Goal: Use online tool/utility: Utilize a website feature to perform a specific function

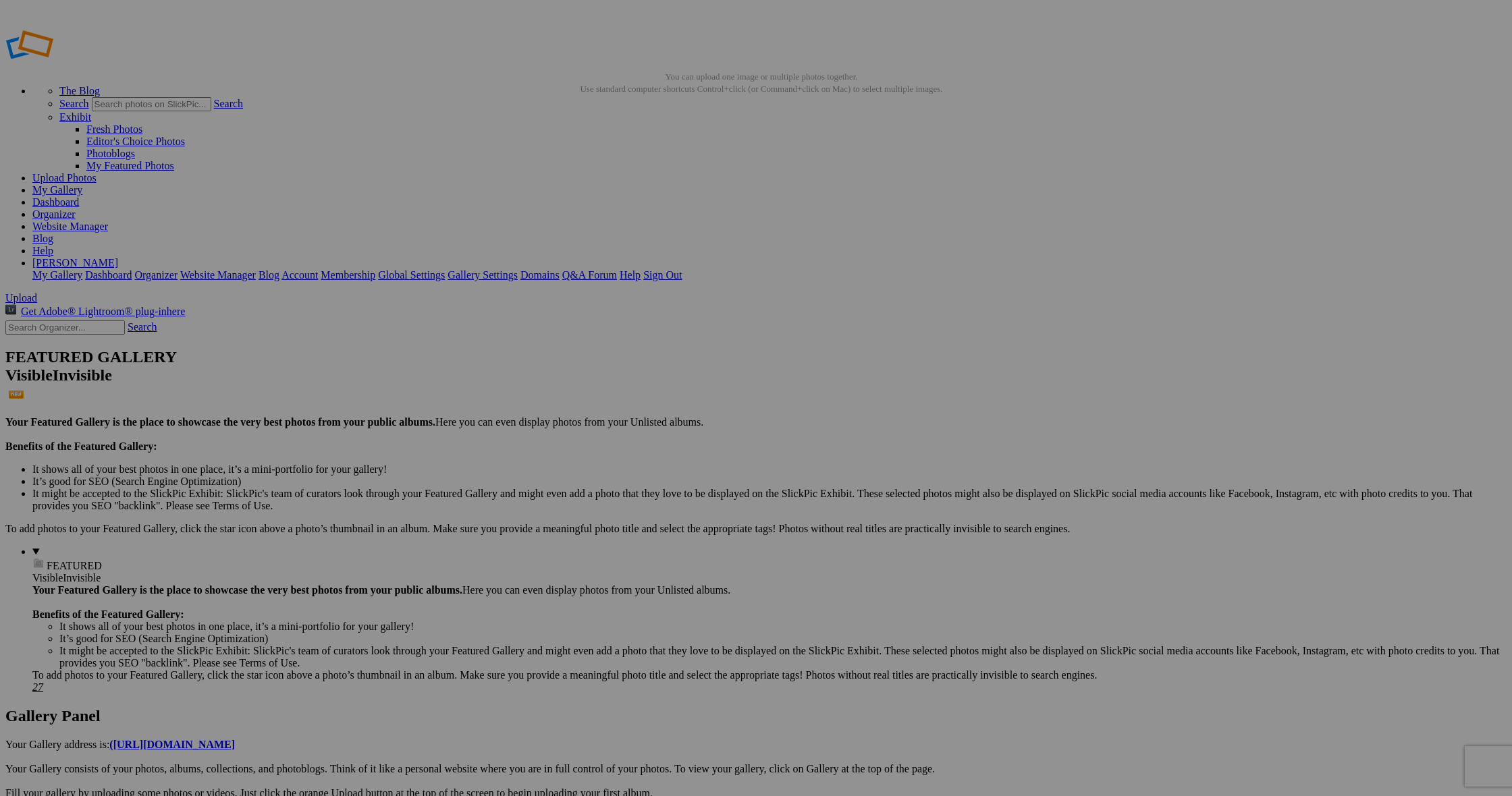
click at [79, 197] on link "Dashboard" at bounding box center [55, 202] width 46 height 11
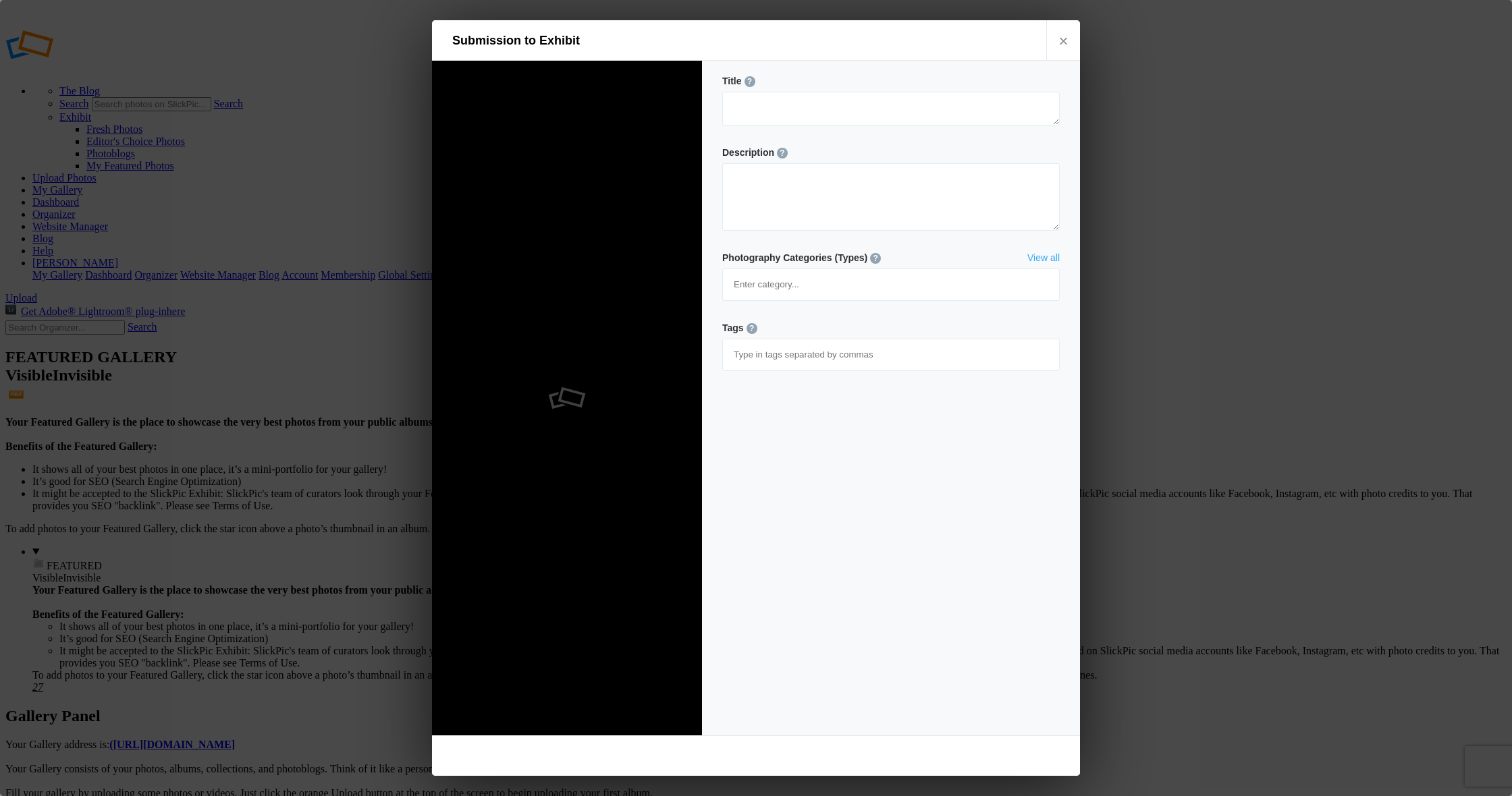
type textarea "untitled-0408"
click at [1064, 37] on link "×" at bounding box center [1063, 40] width 34 height 40
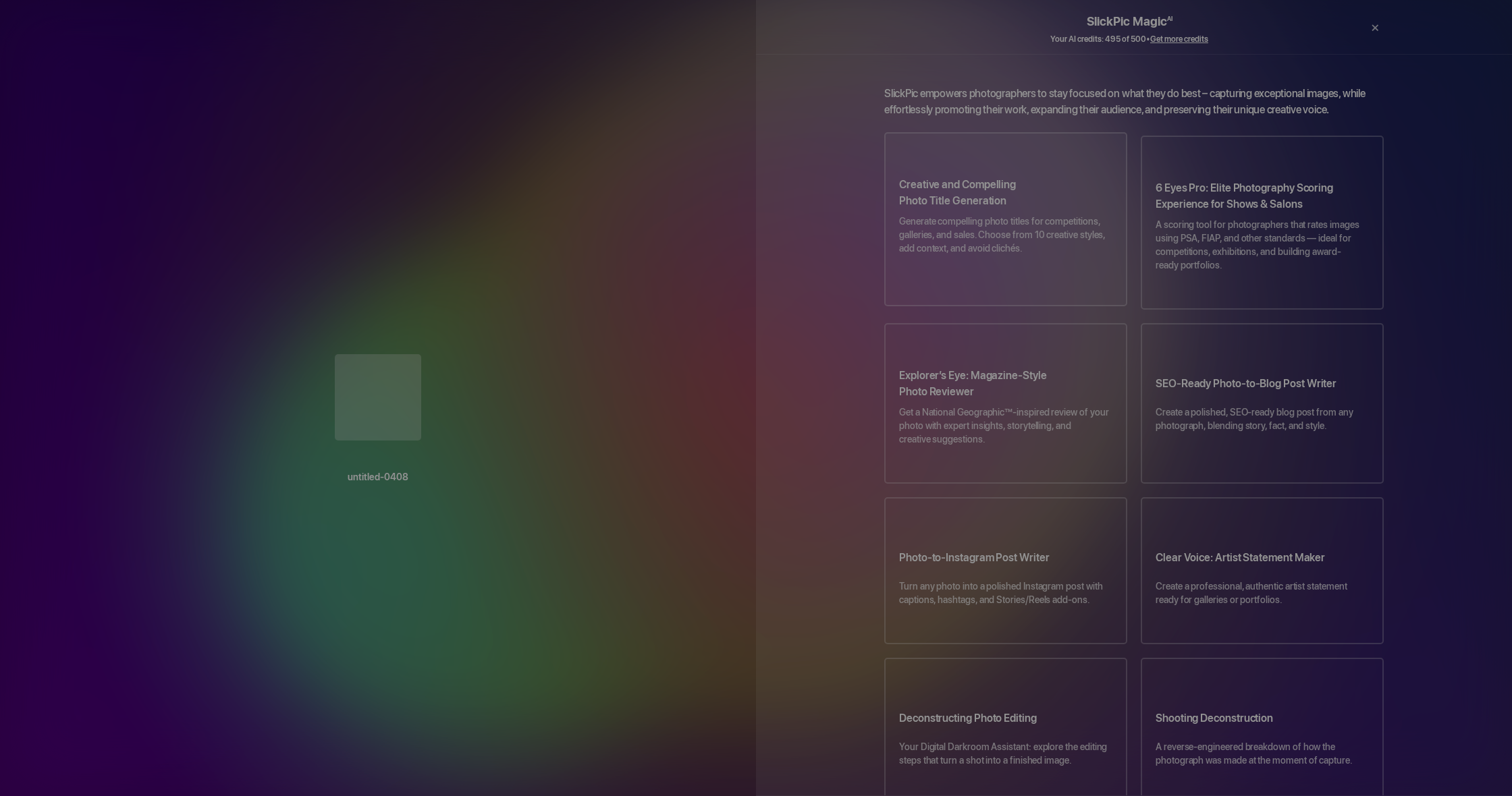
click at [1000, 229] on p "Generate compelling photo titles for competitions, galleries, and sales. Choose…" at bounding box center [1006, 242] width 213 height 54
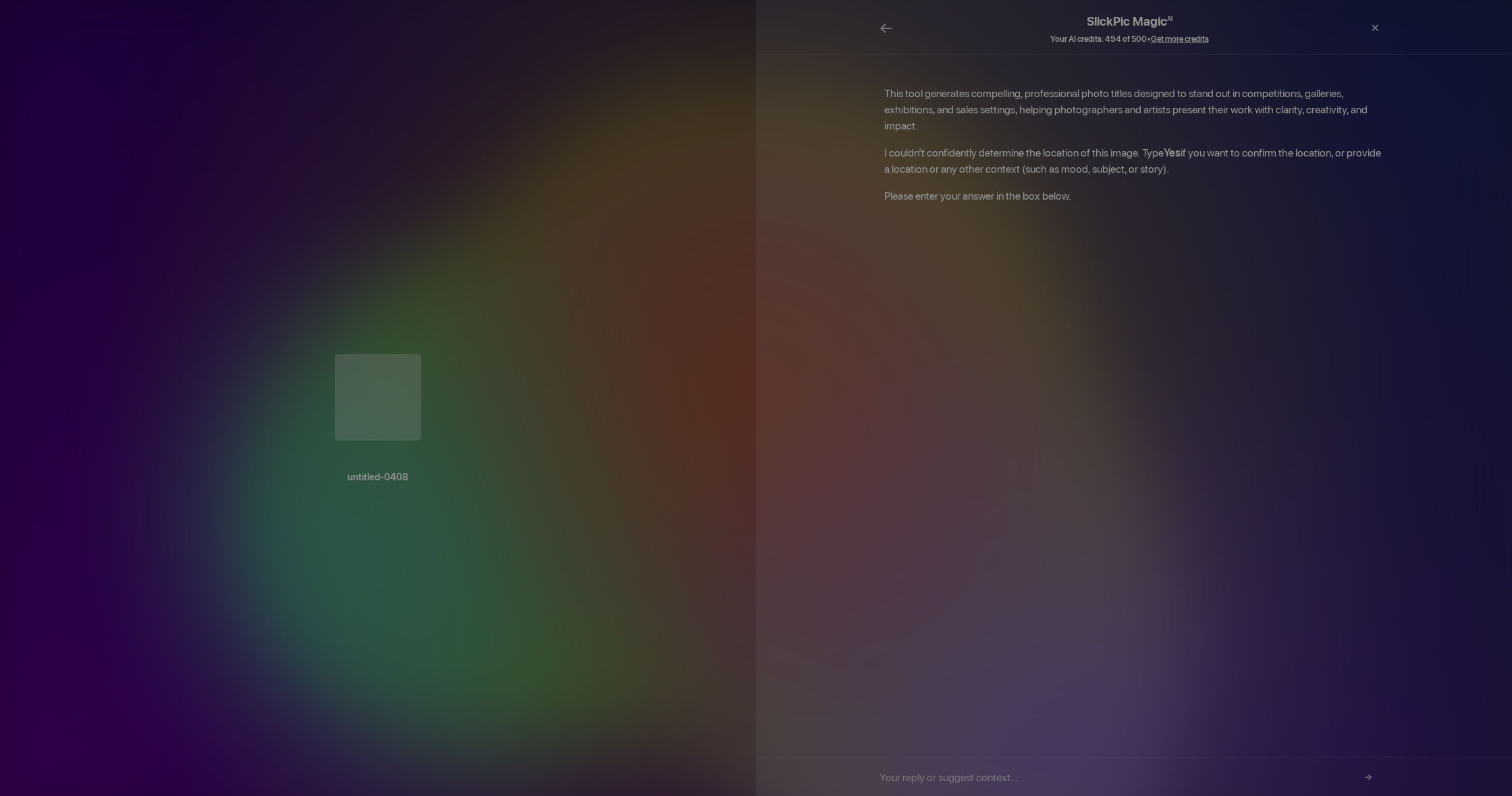
click at [1023, 779] on input "text" at bounding box center [1129, 777] width 500 height 38
type input "yes"
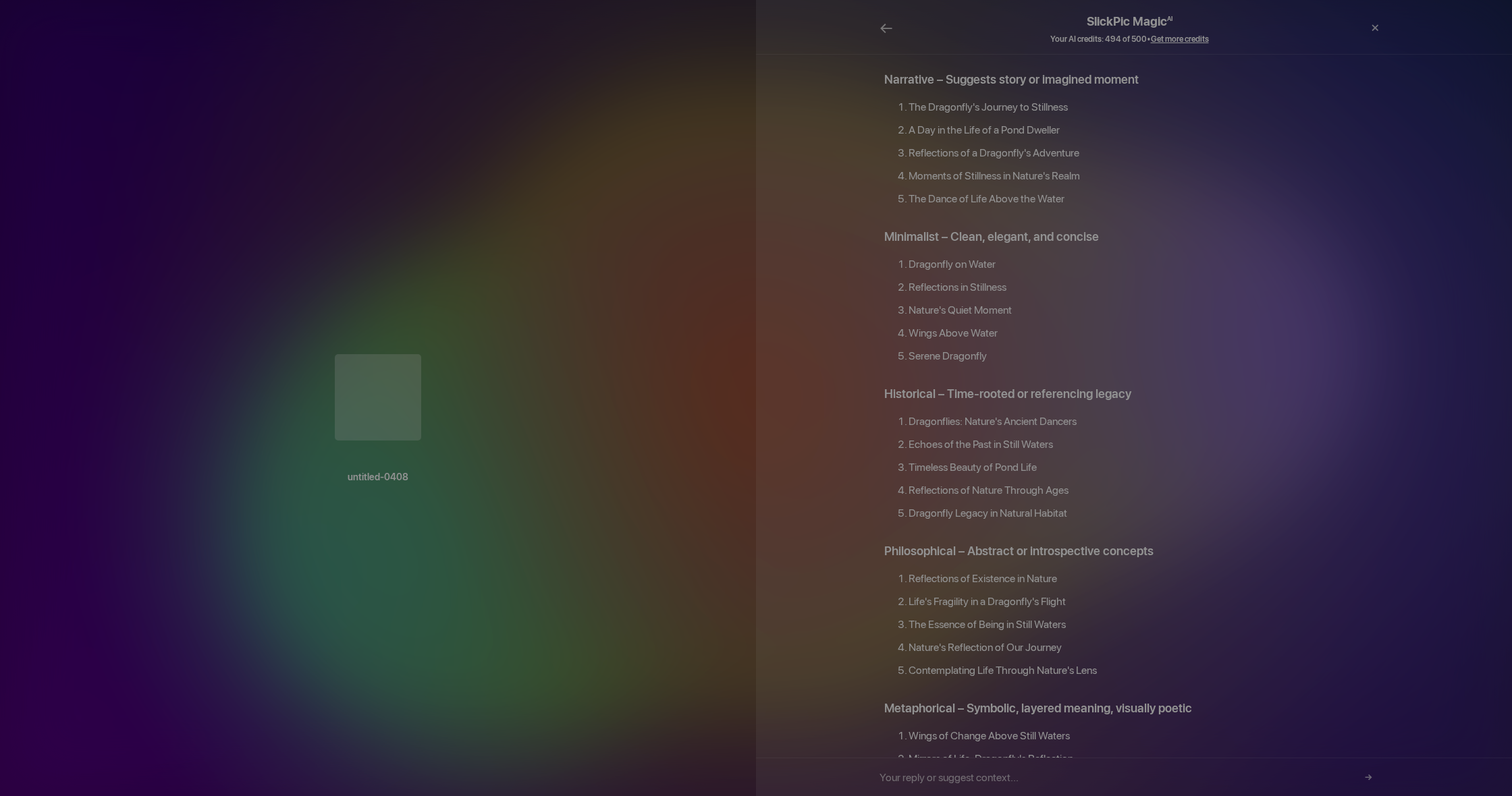
scroll to position [700, 0]
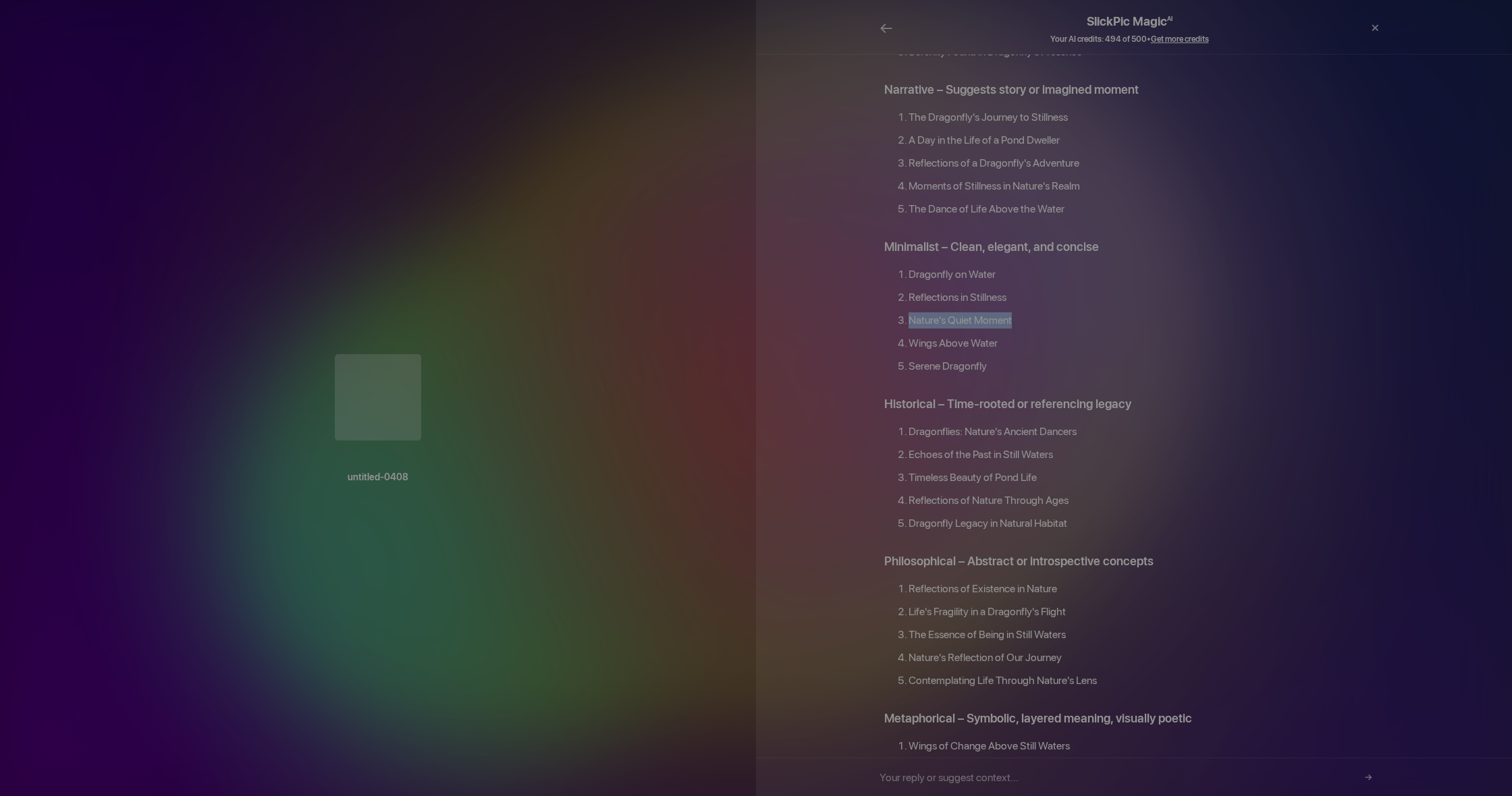
drag, startPoint x: 906, startPoint y: 280, endPoint x: 1021, endPoint y: 280, distance: 115.0
click at [1021, 313] on li "Nature's Quiet Moment" at bounding box center [1147, 324] width 475 height 23
copy li "Nature's Quiet Moment"
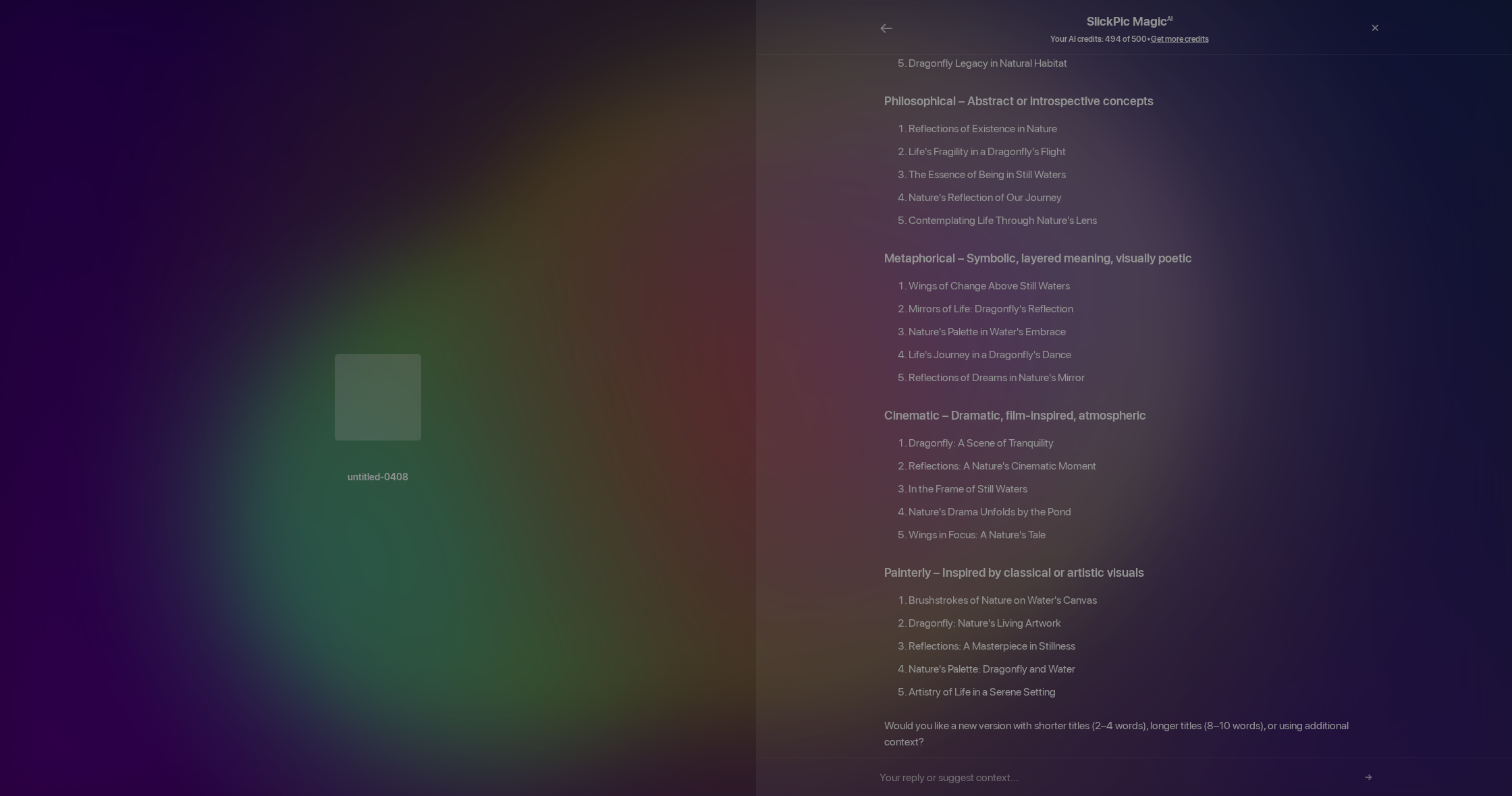
scroll to position [1159, 0]
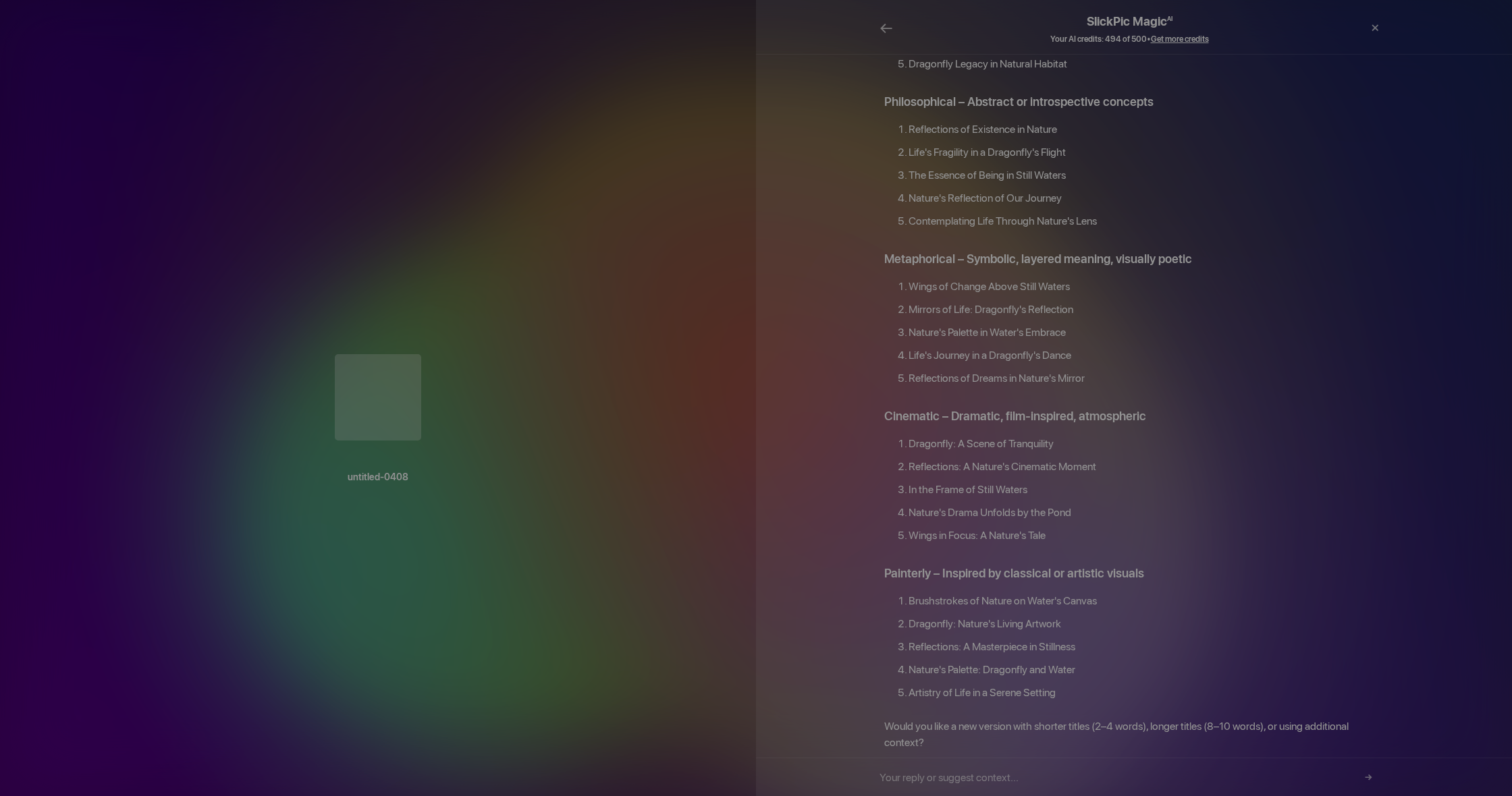
click at [1029, 773] on input "text" at bounding box center [1129, 777] width 500 height 38
paste input "Nature's Quiet Moment"
type input "Nature's Quiet Moment"
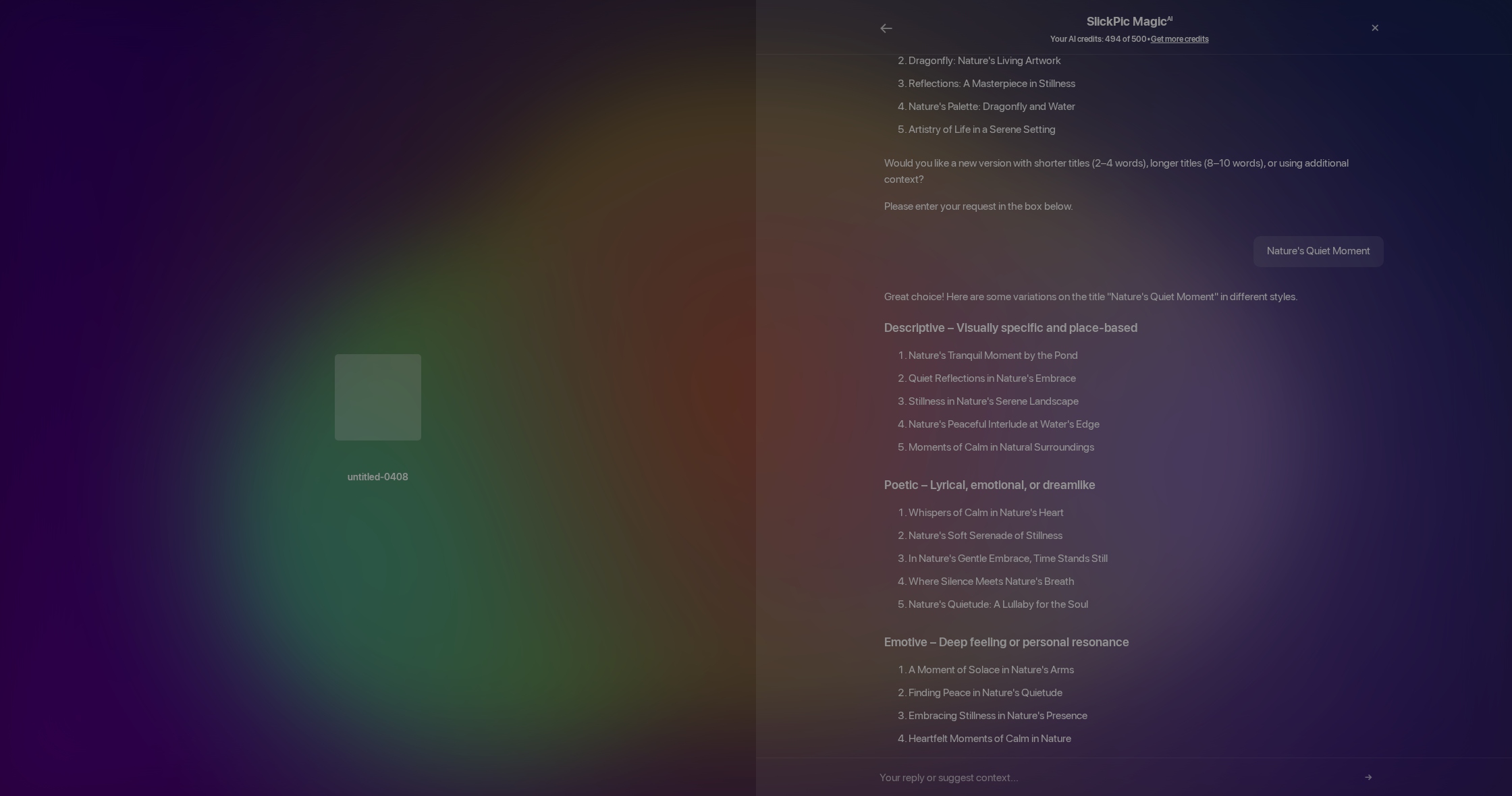
scroll to position [1727, 0]
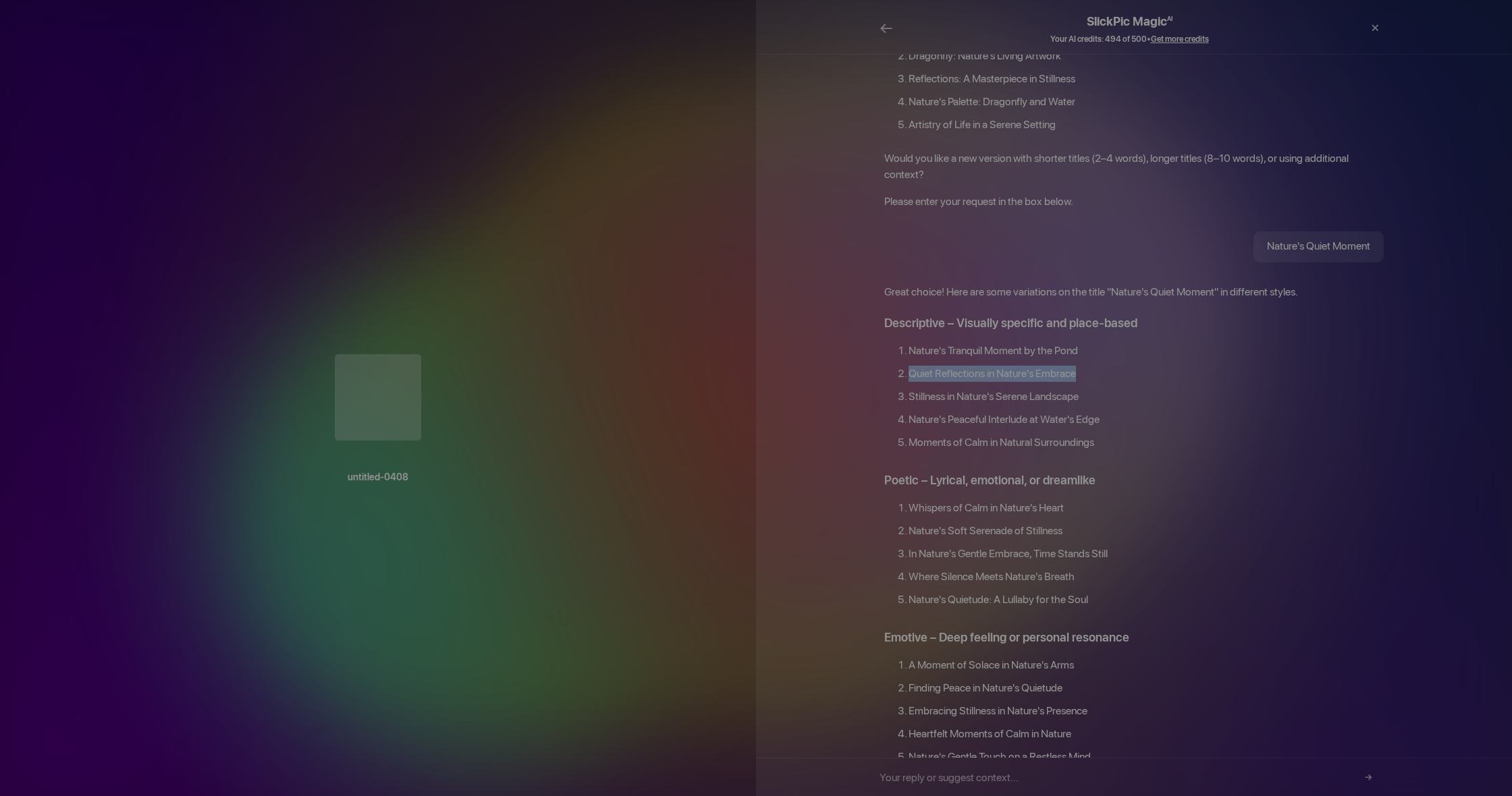
drag, startPoint x: 907, startPoint y: 295, endPoint x: 1089, endPoint y: 293, distance: 182.0
click at [1089, 366] on li "Quiet Reflections in Nature's Embrace" at bounding box center [1147, 377] width 475 height 23
copy li "Quiet Reflections in Nature's Embrace"
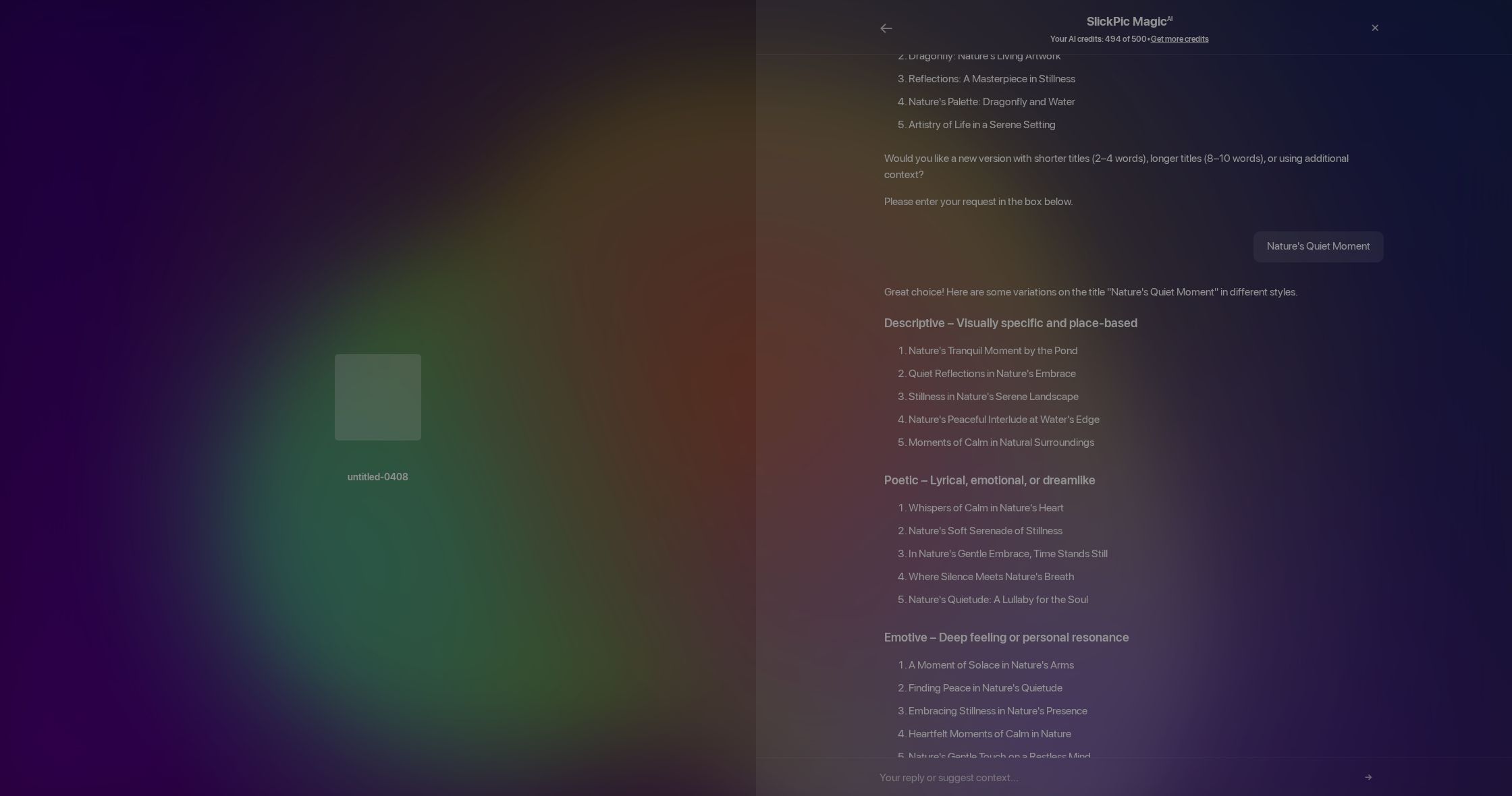
click at [1027, 781] on input "text" at bounding box center [1129, 777] width 500 height 38
paste input "Quiet Reflections in Nature's Embrace"
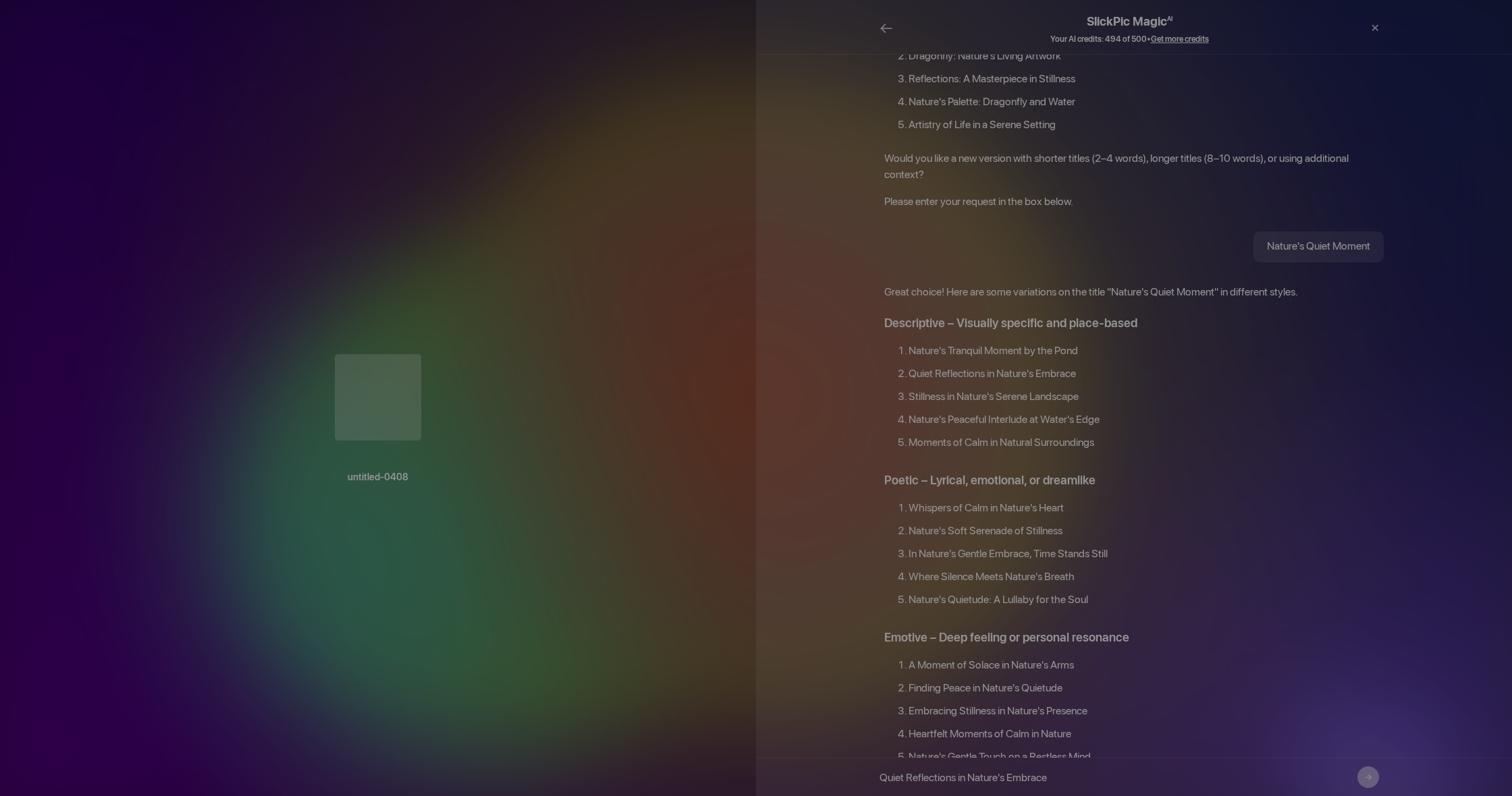
type input "Quiet Reflections in Nature's Embrace"
click at [1366, 772] on button "→" at bounding box center [1368, 777] width 22 height 22
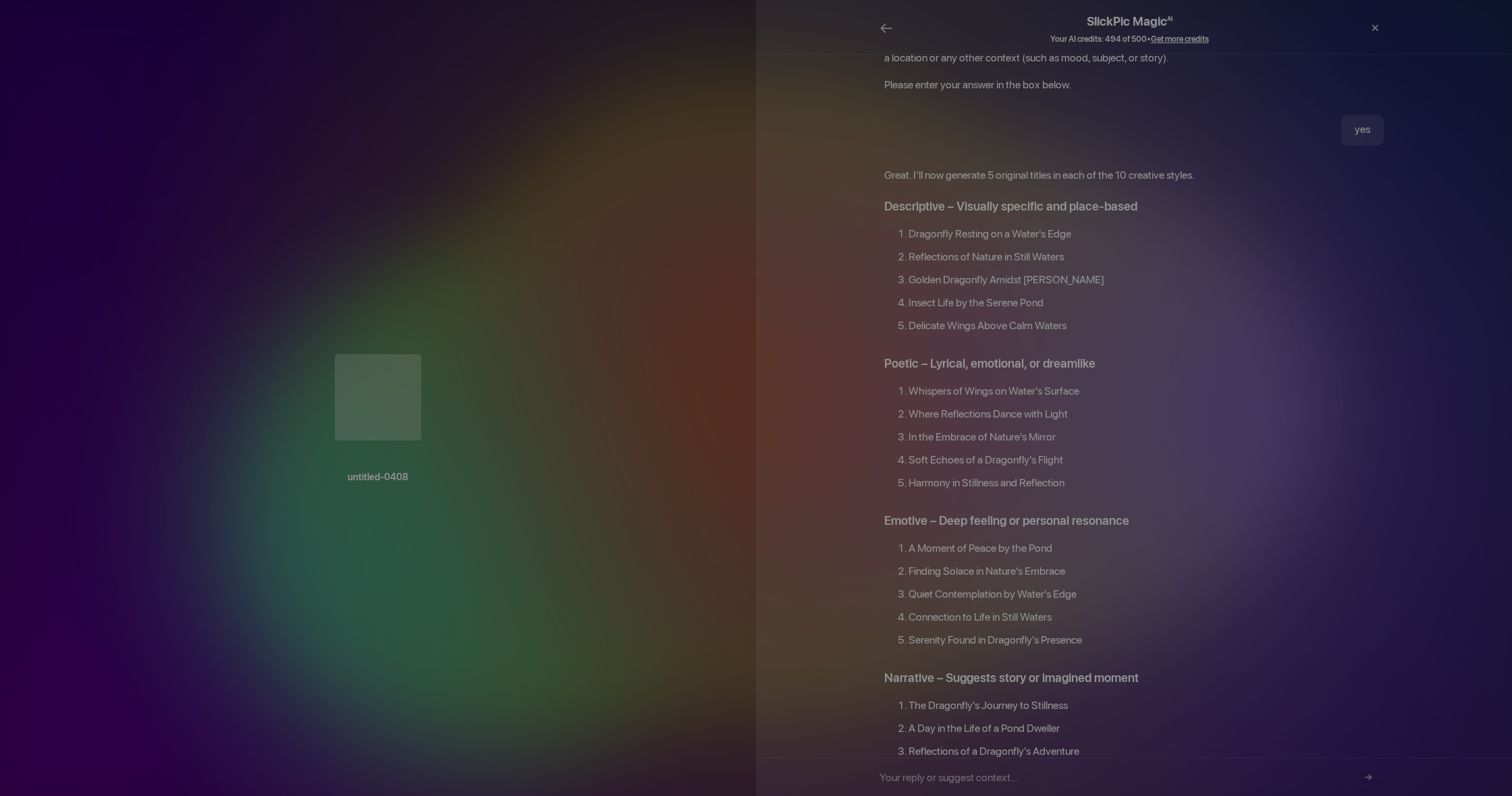
scroll to position [112, 0]
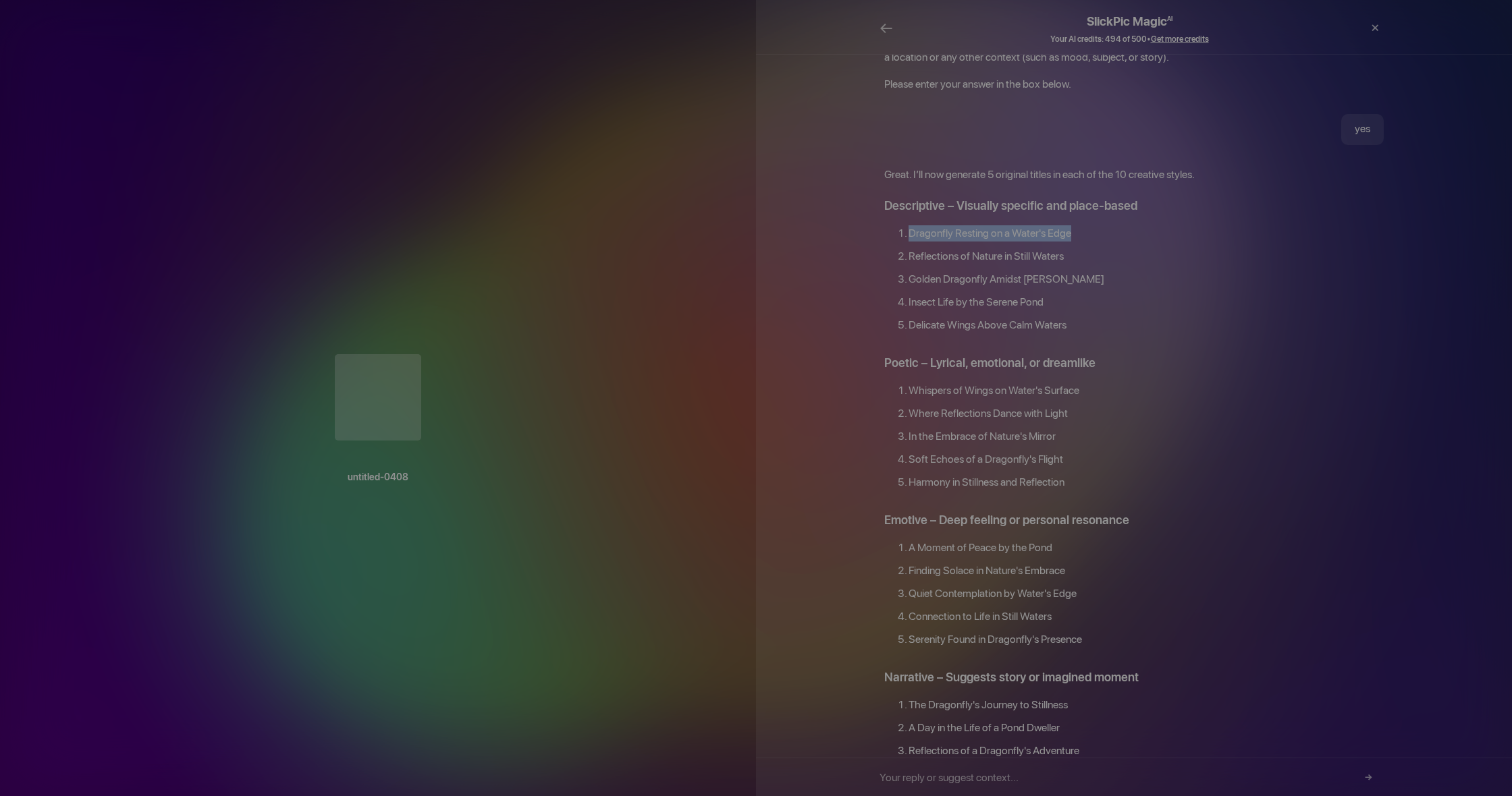
drag, startPoint x: 905, startPoint y: 207, endPoint x: 1085, endPoint y: 210, distance: 180.0
click at [1085, 225] on ol "Dragonfly Resting on a Water's Edge Reflections of Nature in Still Waters Golde…" at bounding box center [1134, 282] width 500 height 114
copy li "Dragonfly Resting on a Water's Edge"
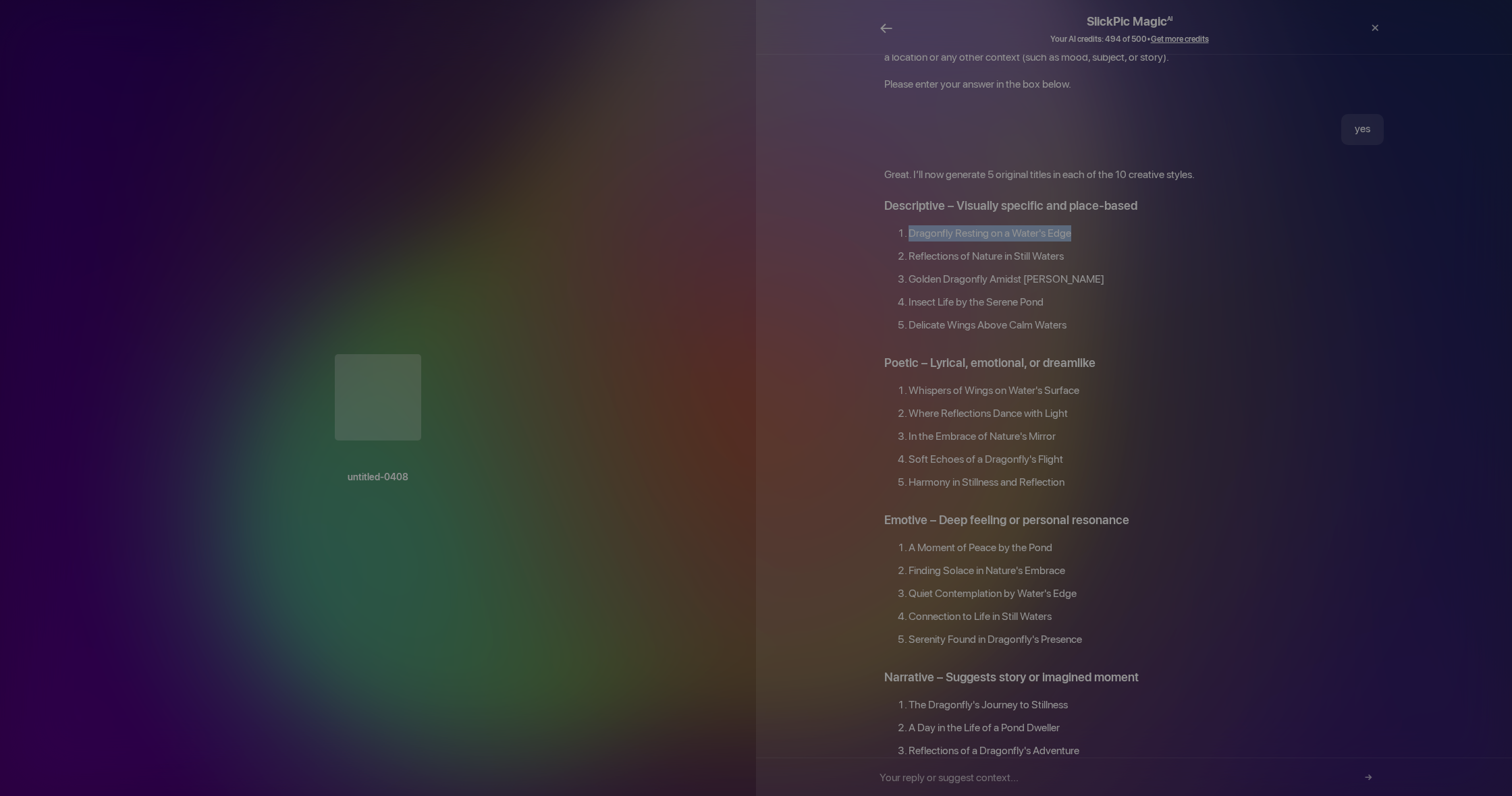
click at [886, 25] on span "←" at bounding box center [885, 28] width 13 height 19
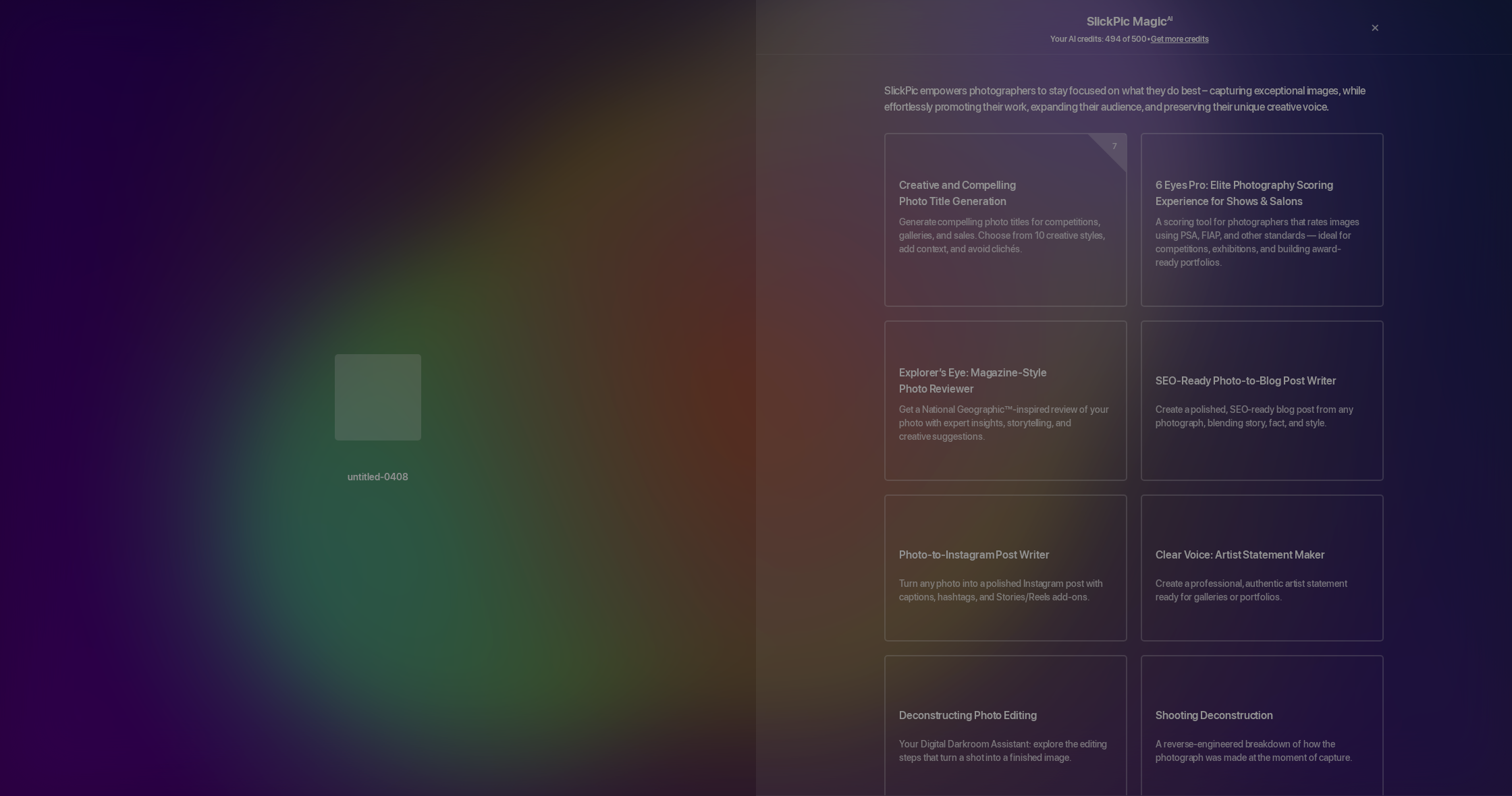
scroll to position [4, 0]
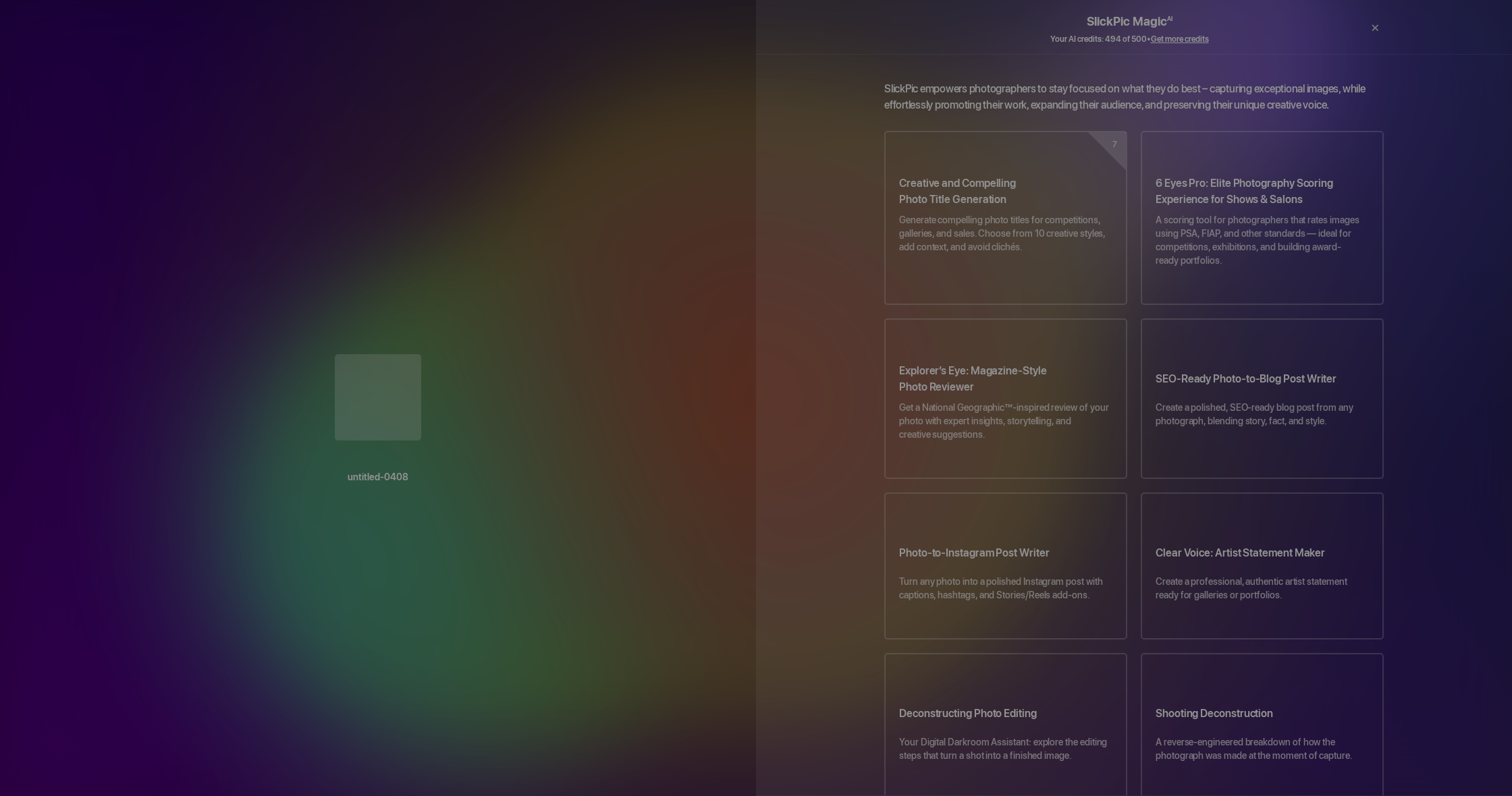
click at [1348, 28] on div at bounding box center [1348, 28] width 23 height 34
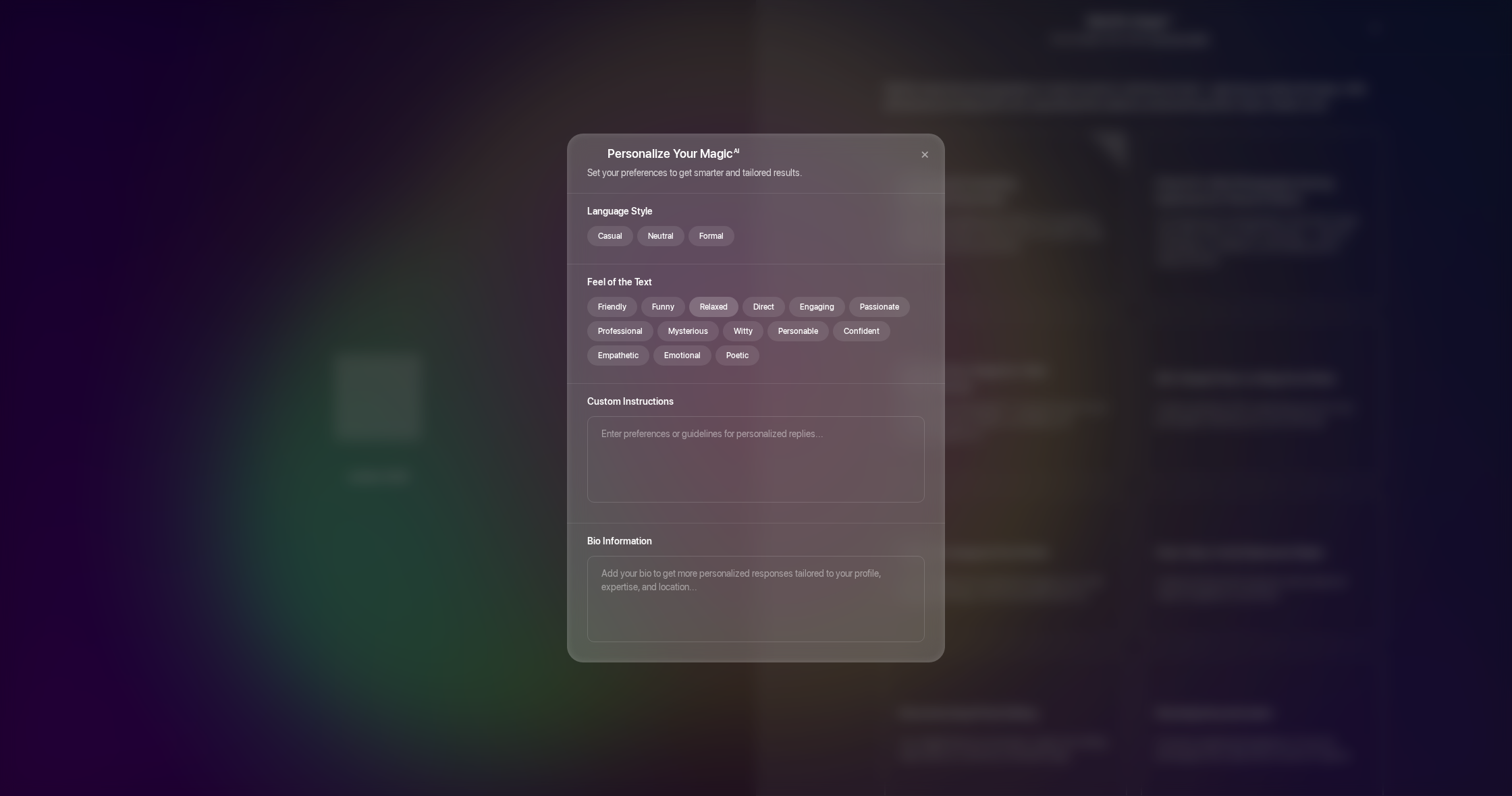
click at [714, 308] on div "Relaxed" at bounding box center [714, 307] width 49 height 20
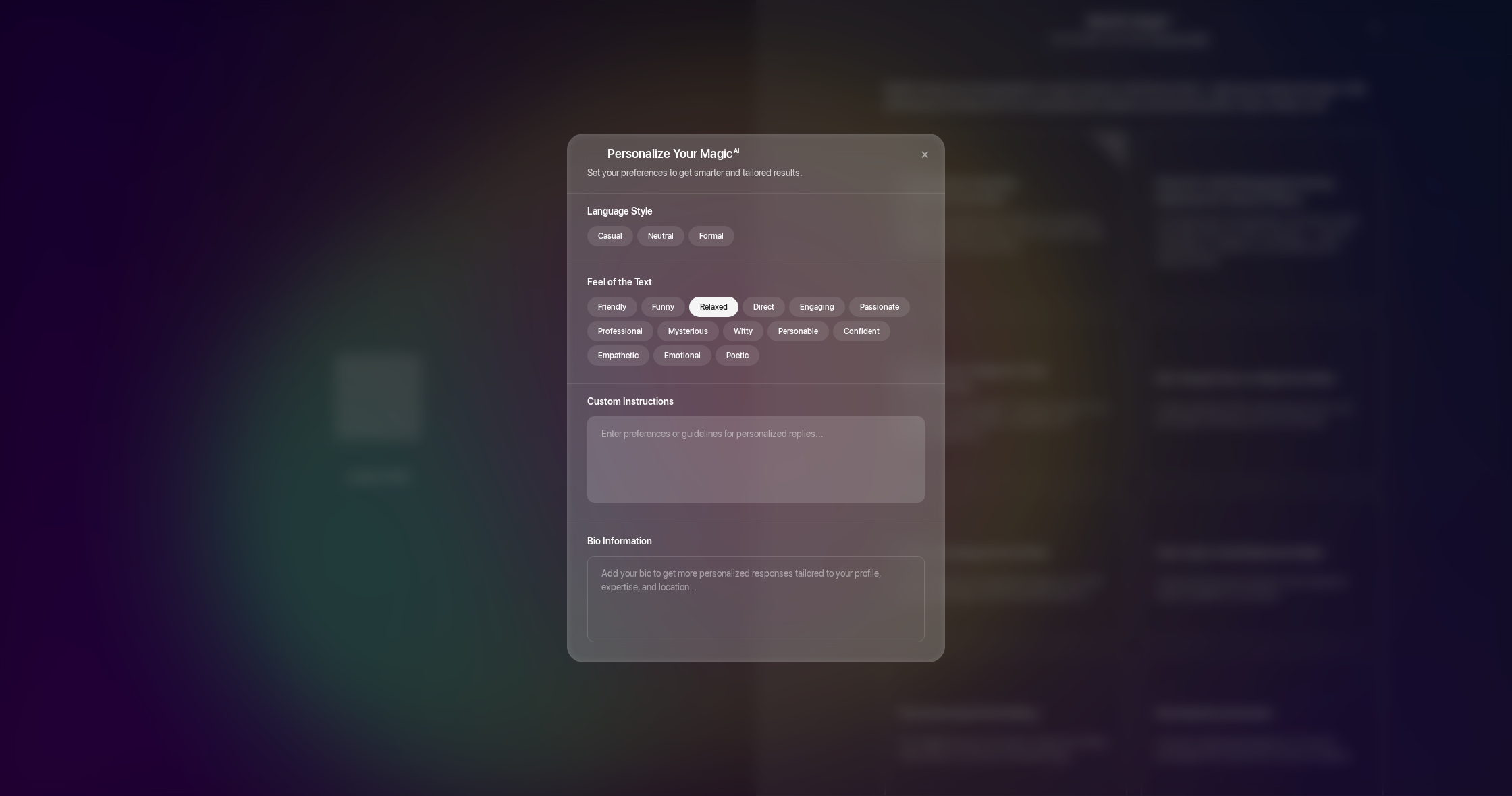
click at [603, 437] on textarea at bounding box center [756, 460] width 337 height 87
paste textarea "Dragonfly Resting on a Water's Edge"
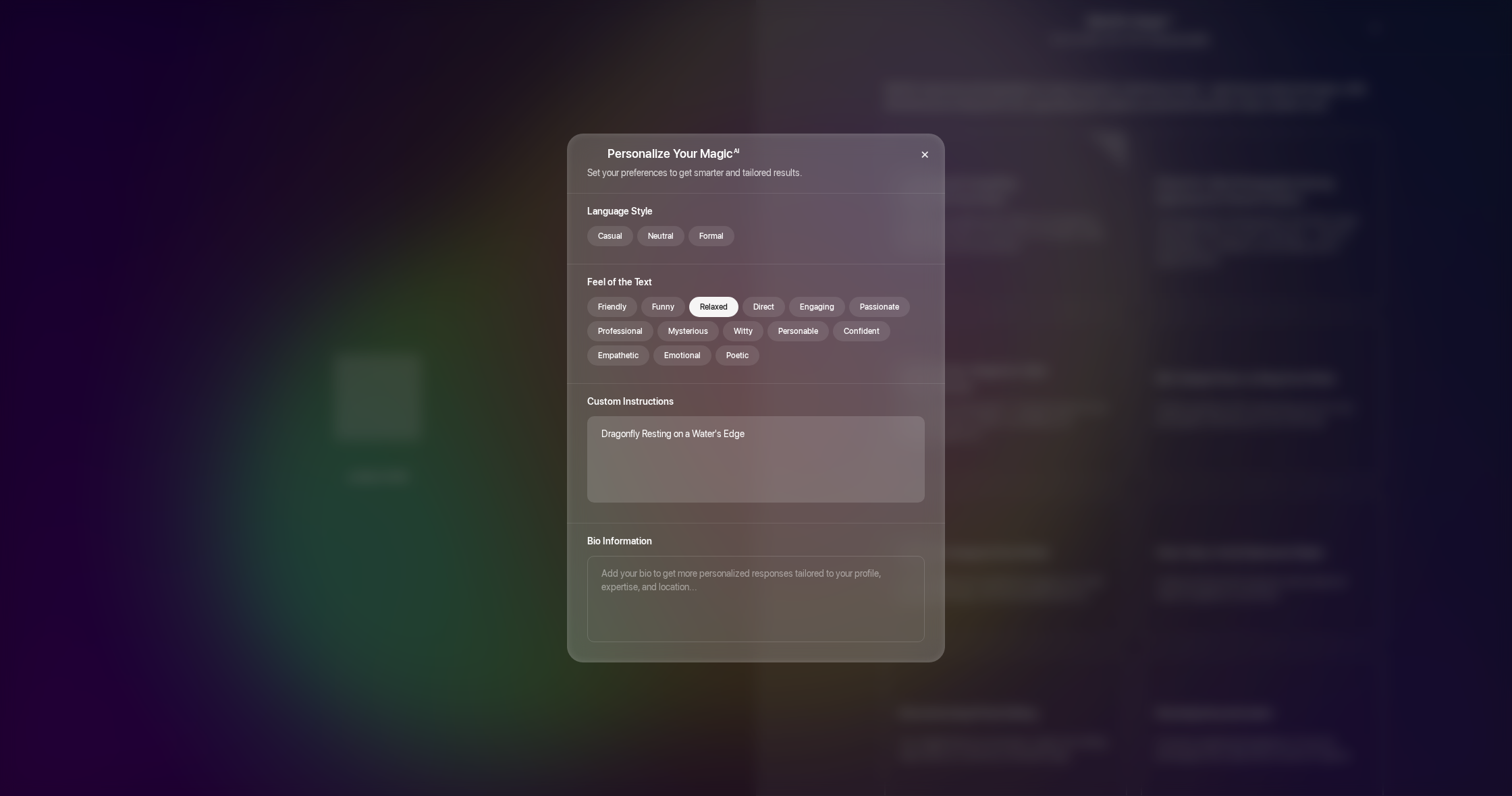
type textarea "Dragonfly Resting on a Water's Edge"
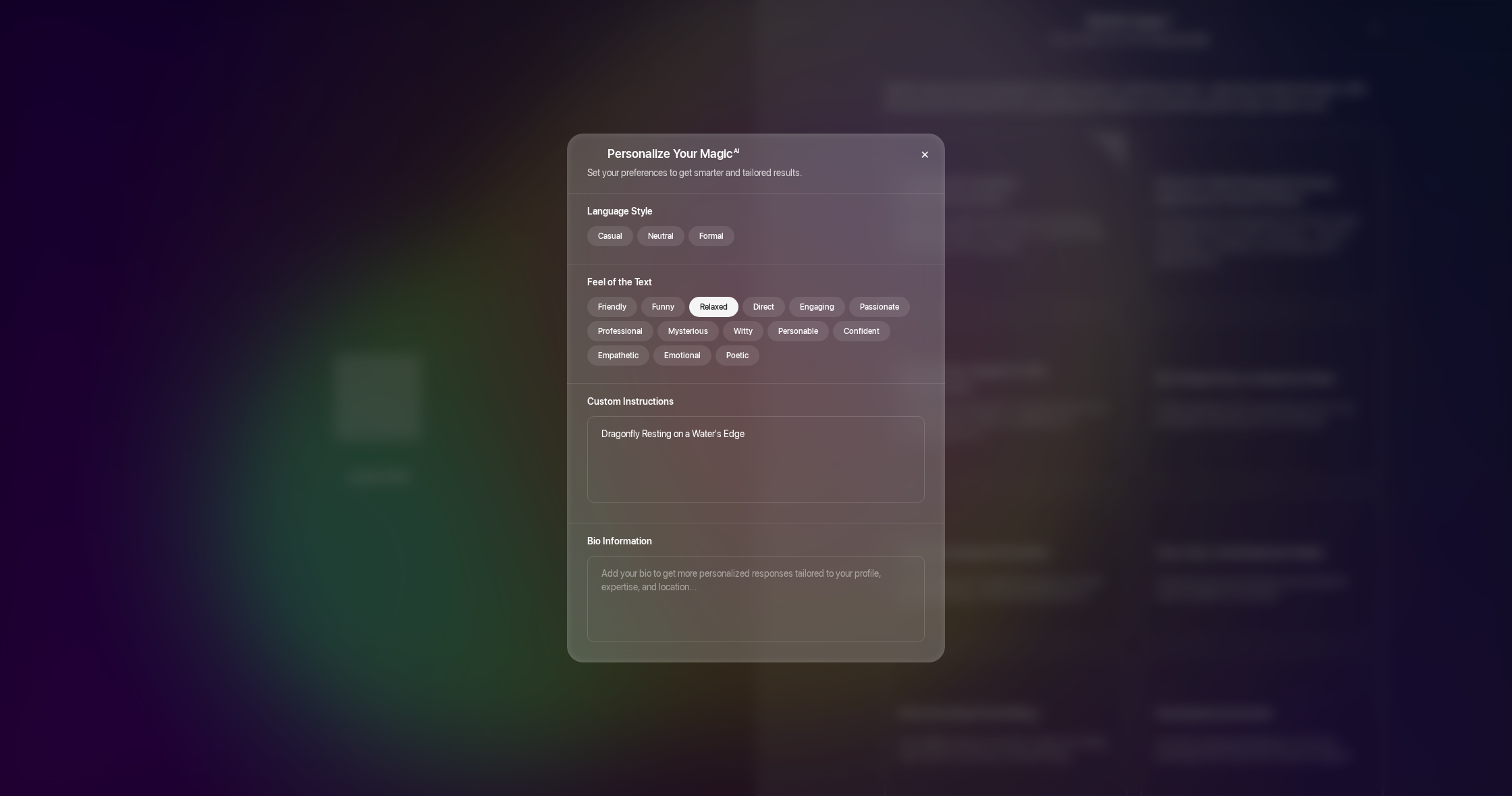
click at [922, 151] on div "×" at bounding box center [925, 154] width 40 height 40
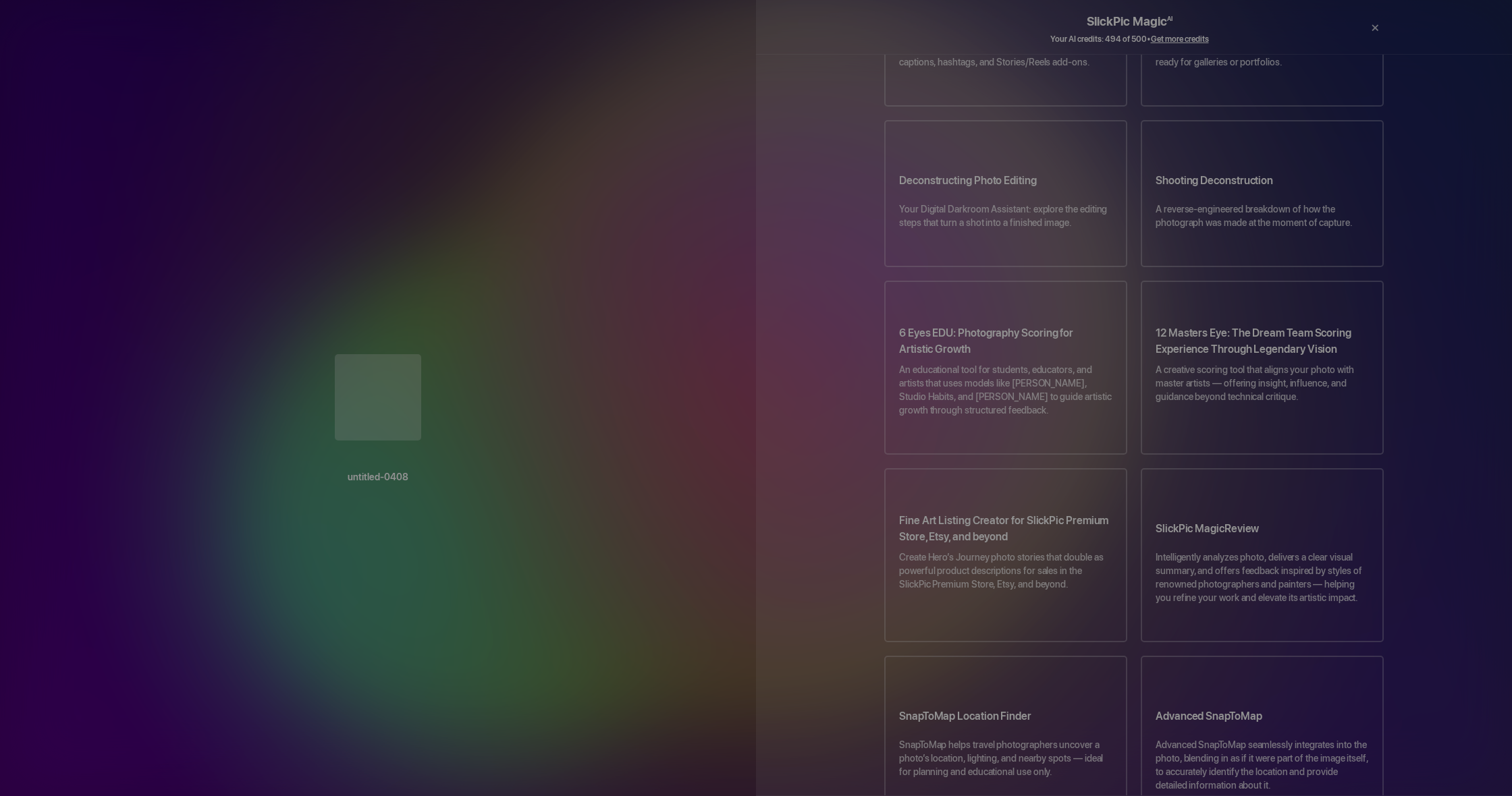
scroll to position [530, 0]
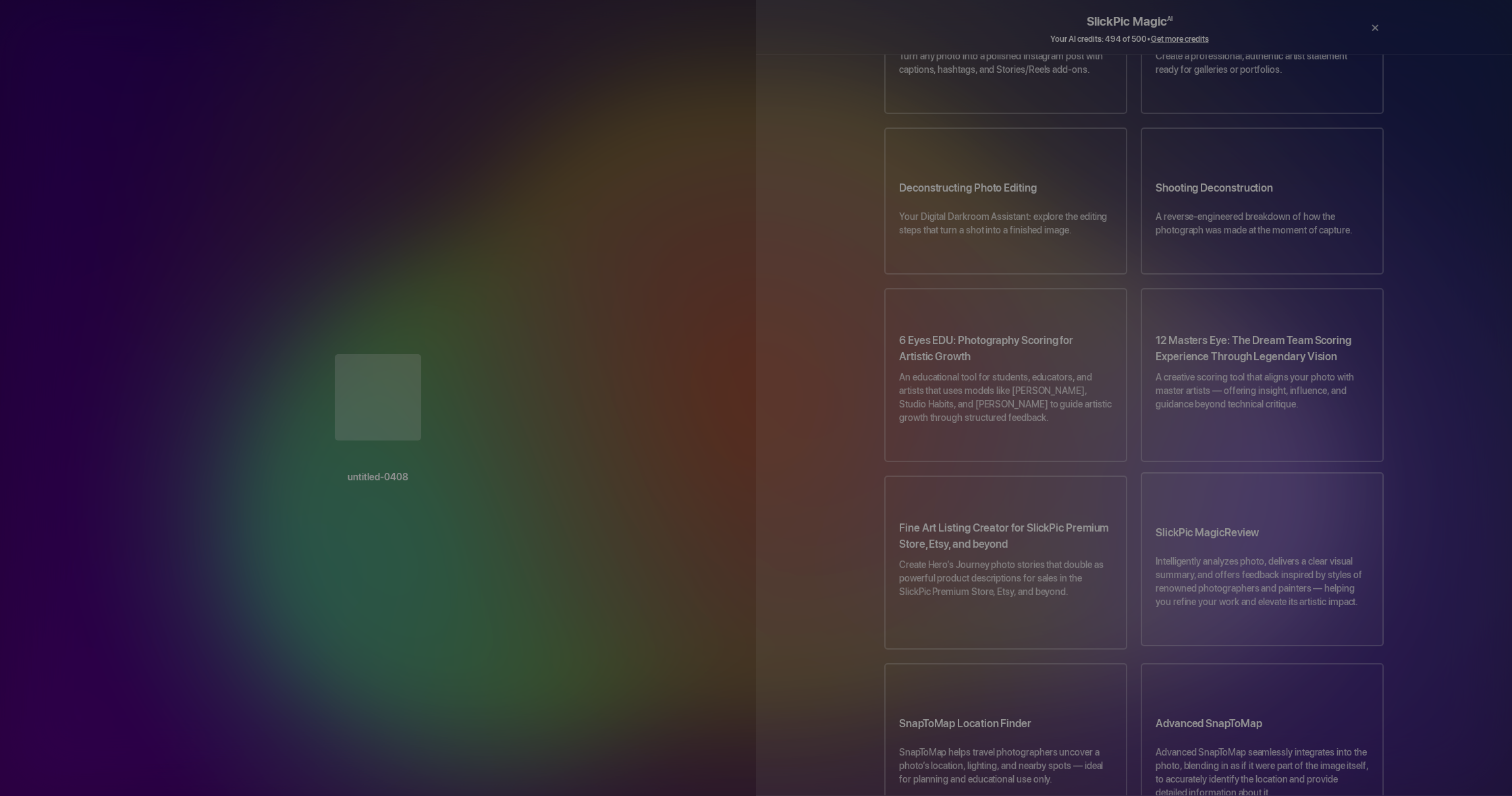
click at [1242, 517] on h3 "SlickPic MagicReview" at bounding box center [1262, 536] width 213 height 38
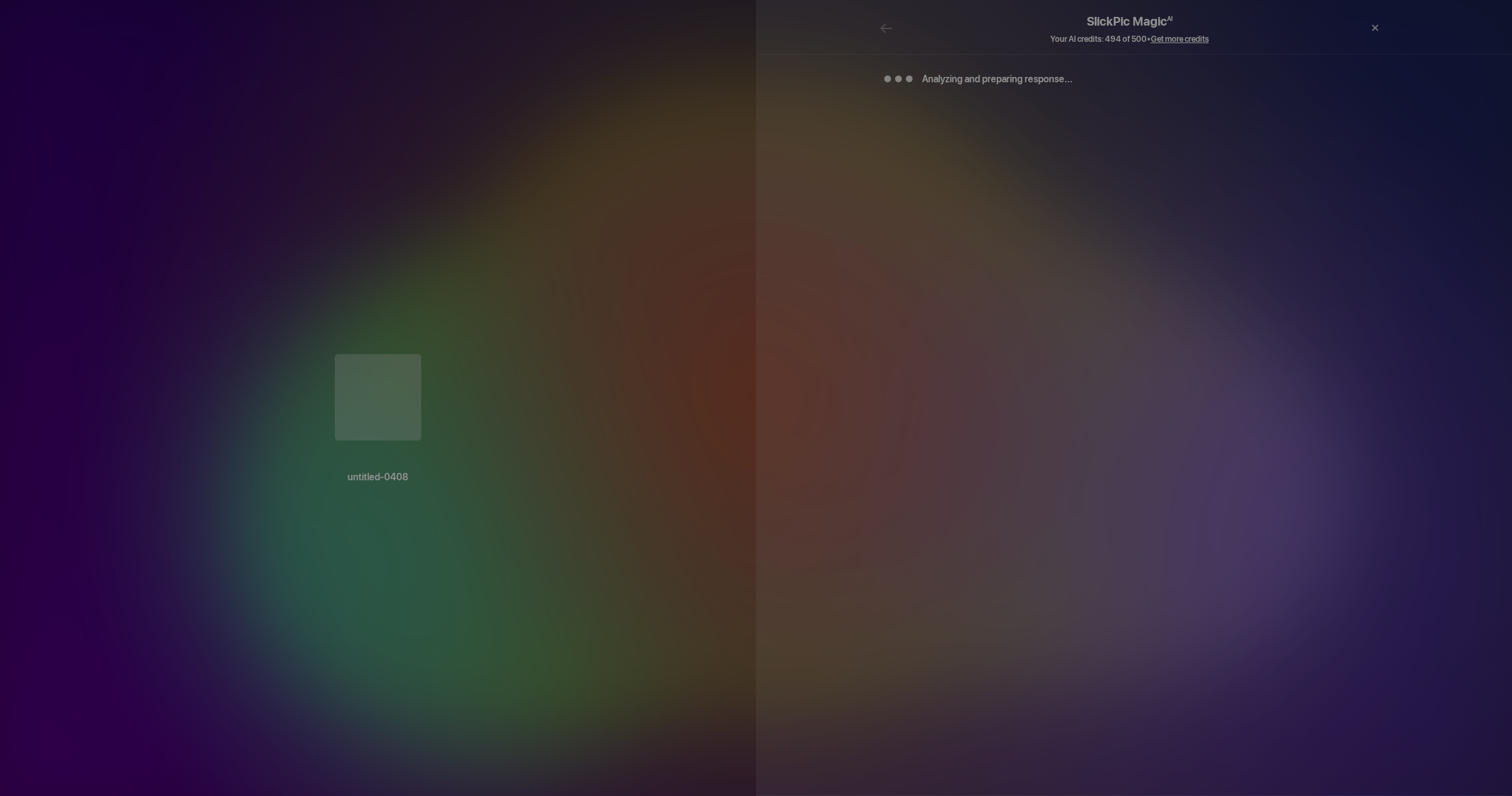
scroll to position [0, 0]
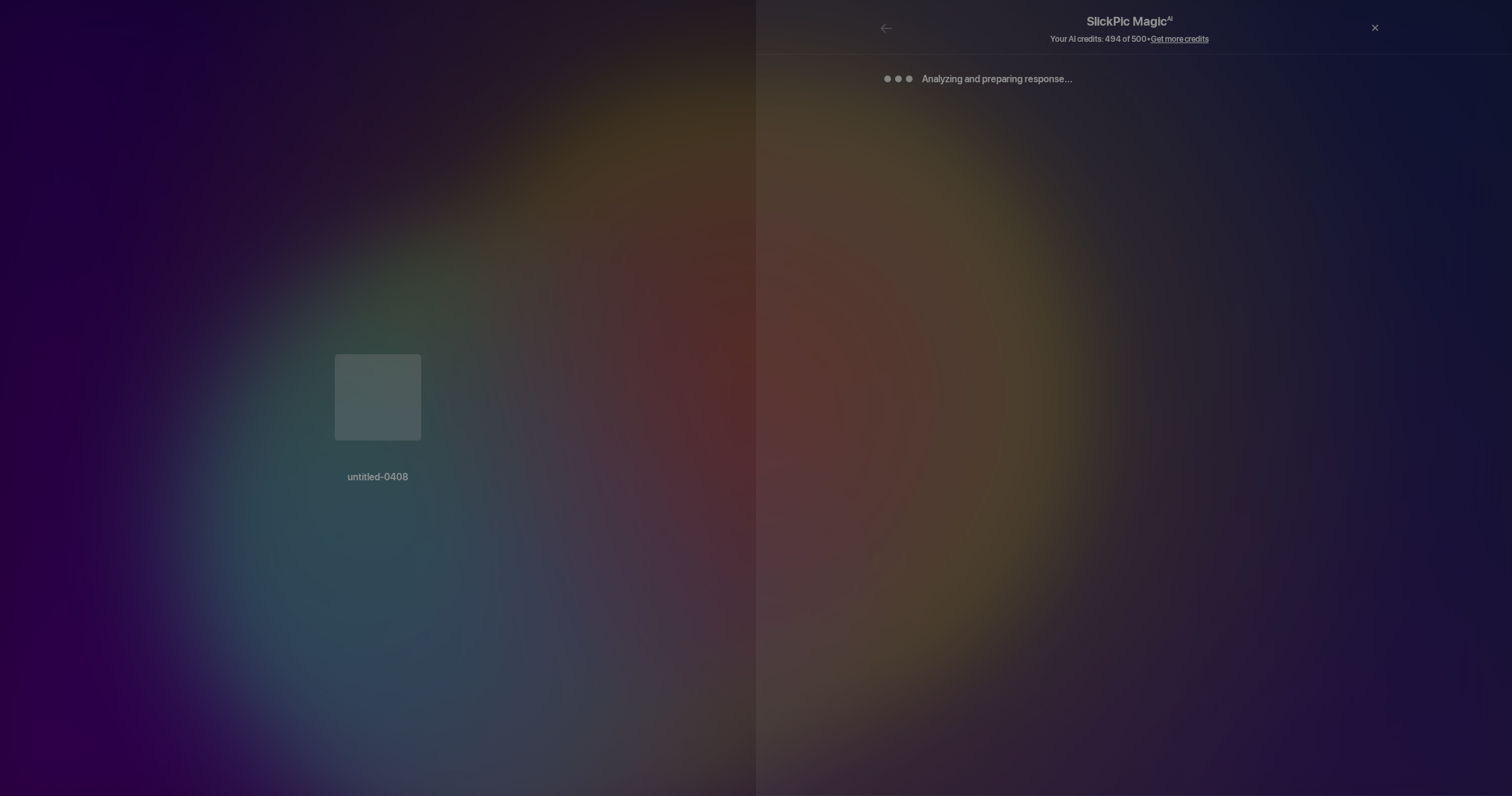
click at [371, 485] on b "untitled-0408" at bounding box center [378, 477] width 702 height 17
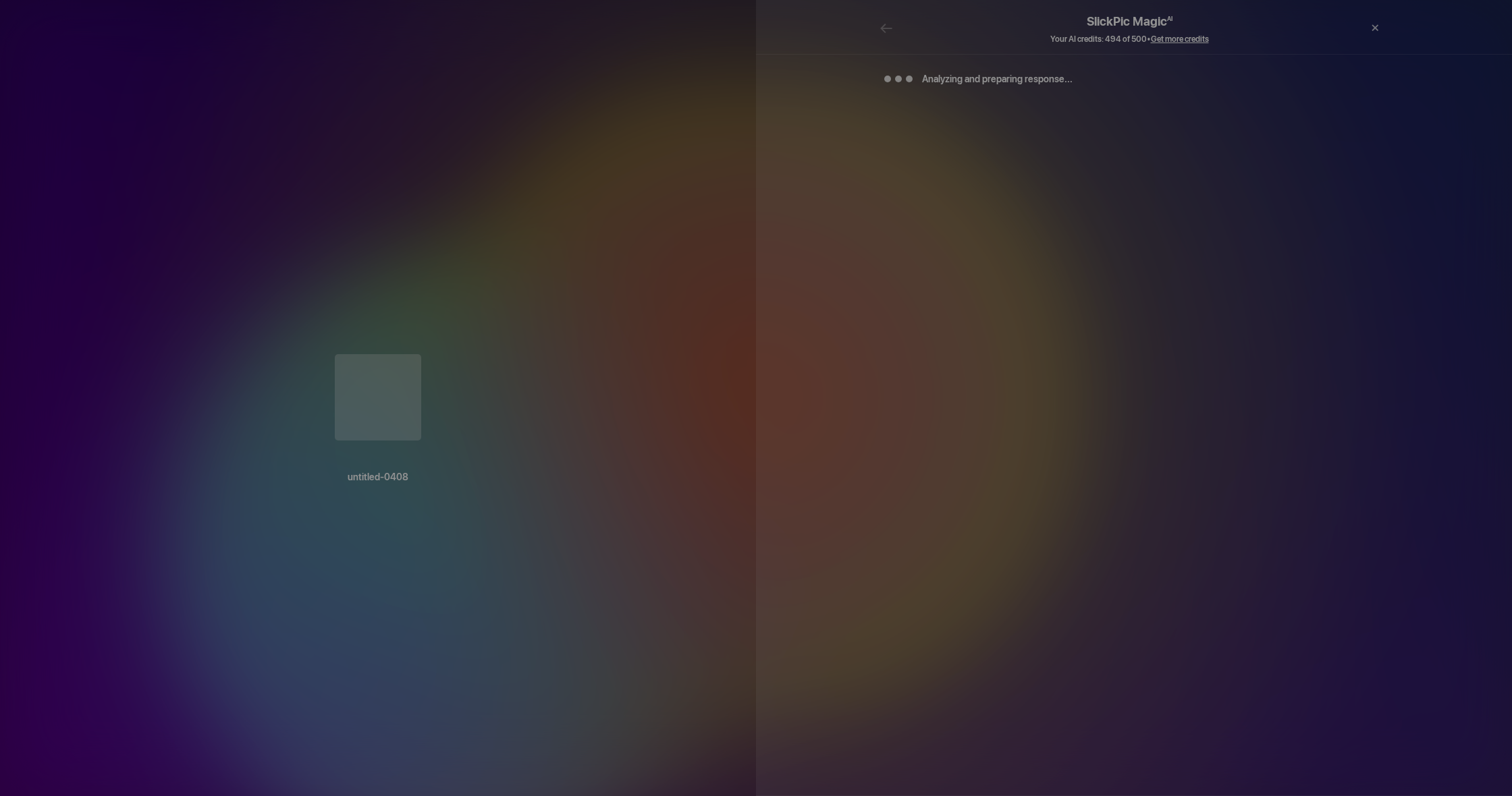
drag, startPoint x: 349, startPoint y: 651, endPoint x: 427, endPoint y: 656, distance: 78.2
click at [427, 485] on b "untitled-0408" at bounding box center [378, 477] width 702 height 17
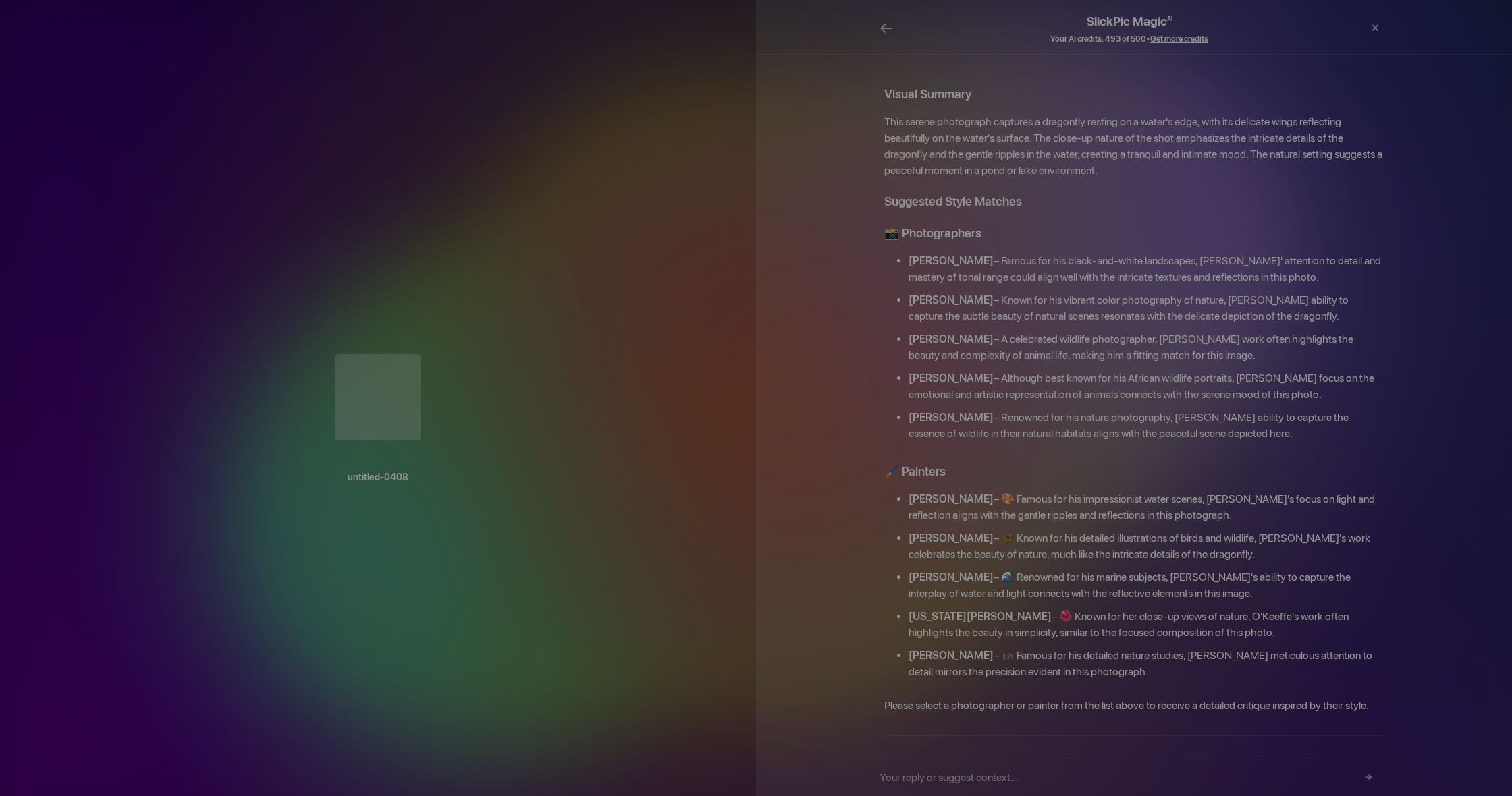
scroll to position [90, 0]
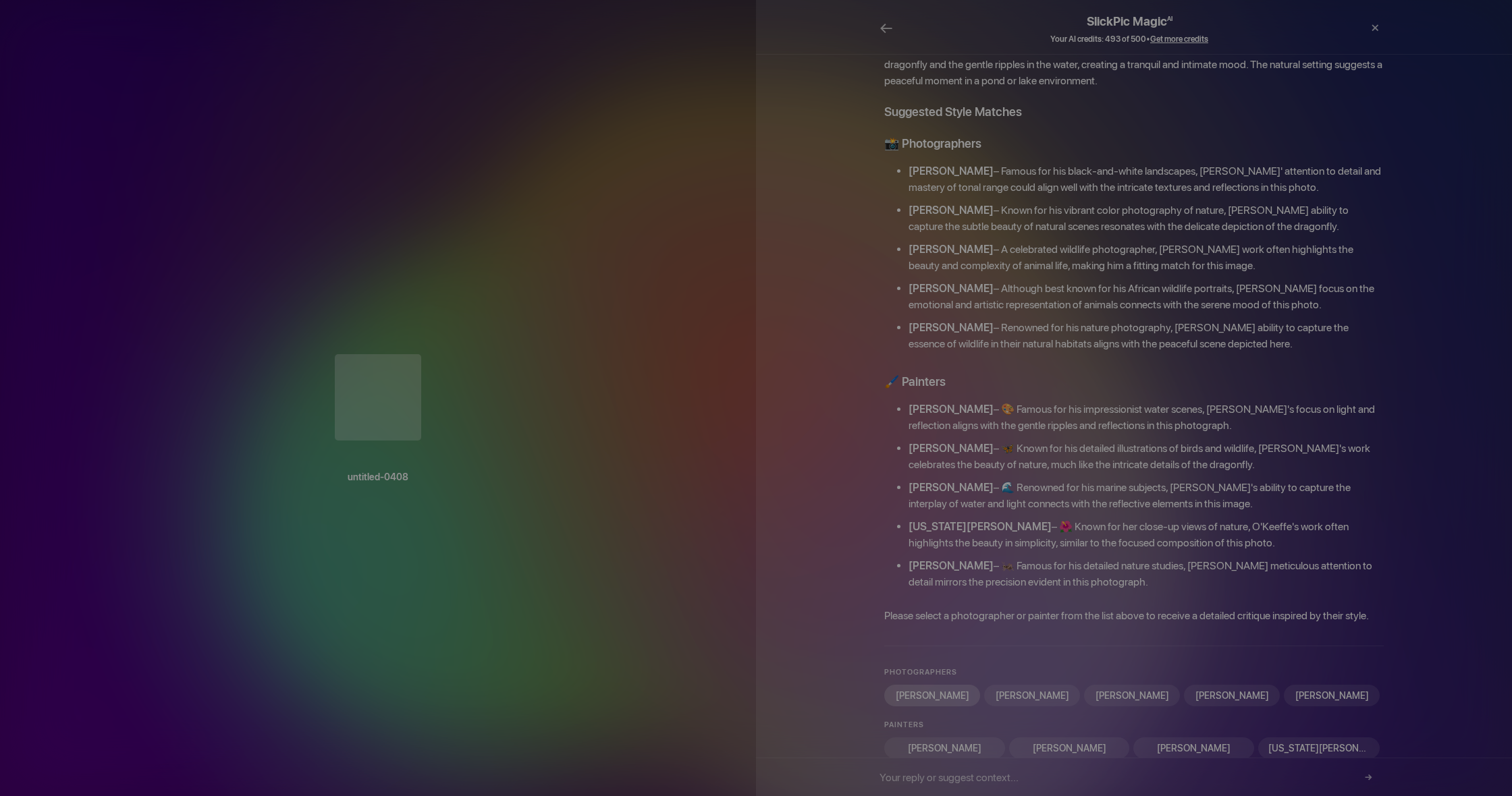
click at [947, 685] on div "Ansel Adams" at bounding box center [933, 696] width 96 height 22
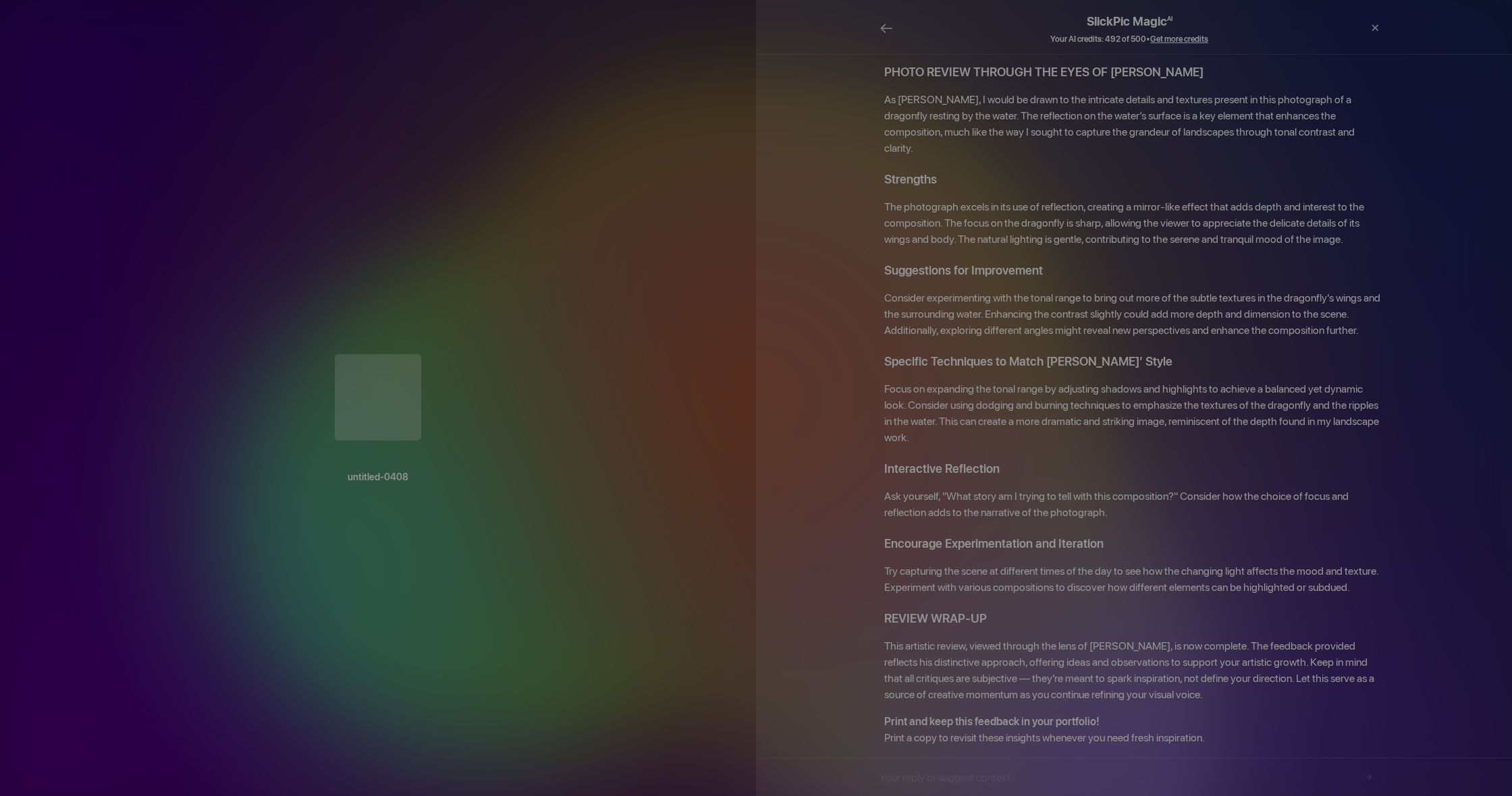
scroll to position [772, 0]
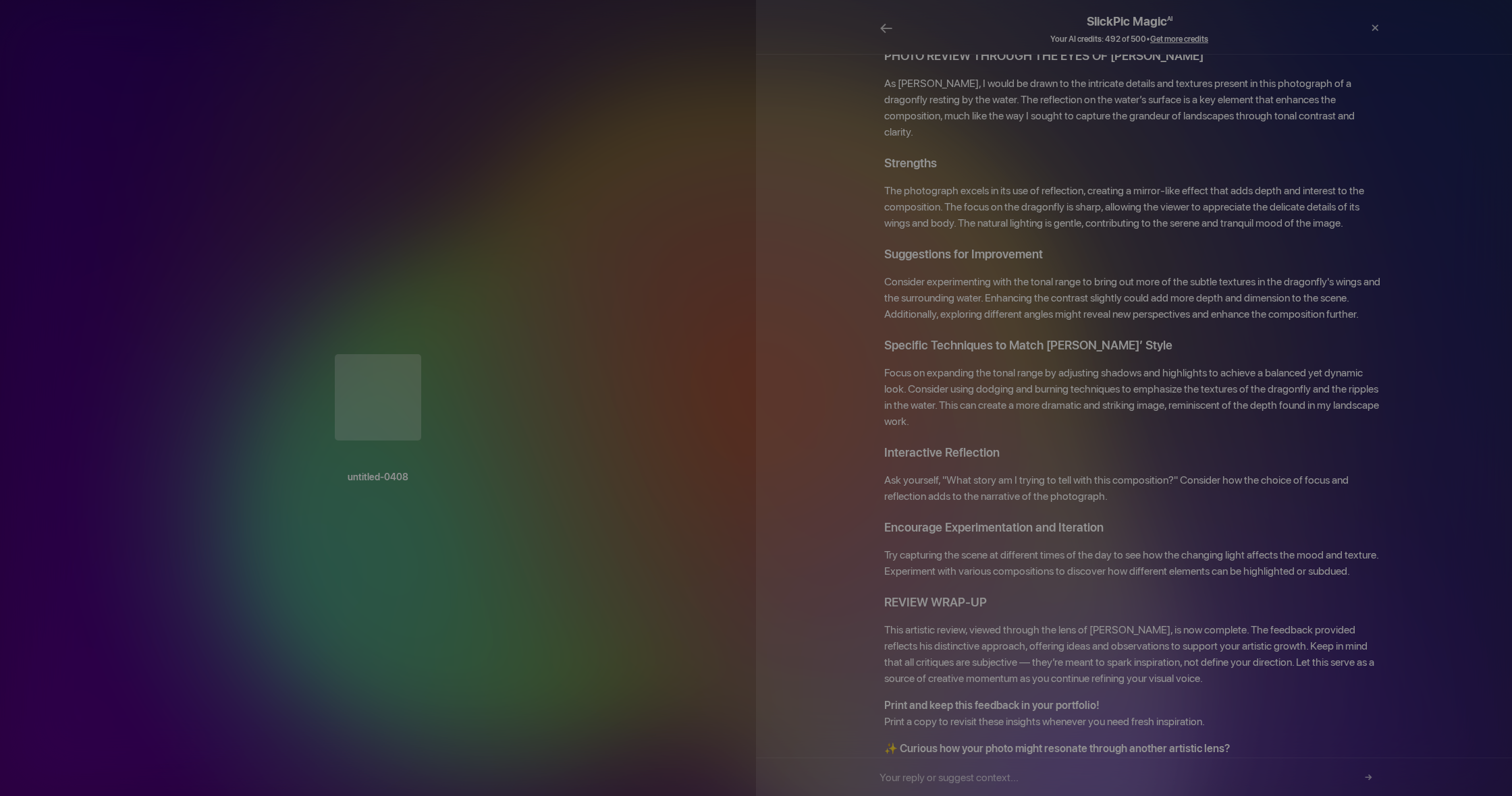
click at [1048, 781] on input "text" at bounding box center [1129, 777] width 500 height 38
paste input "Dragonfly Resting on a Water's Edge"
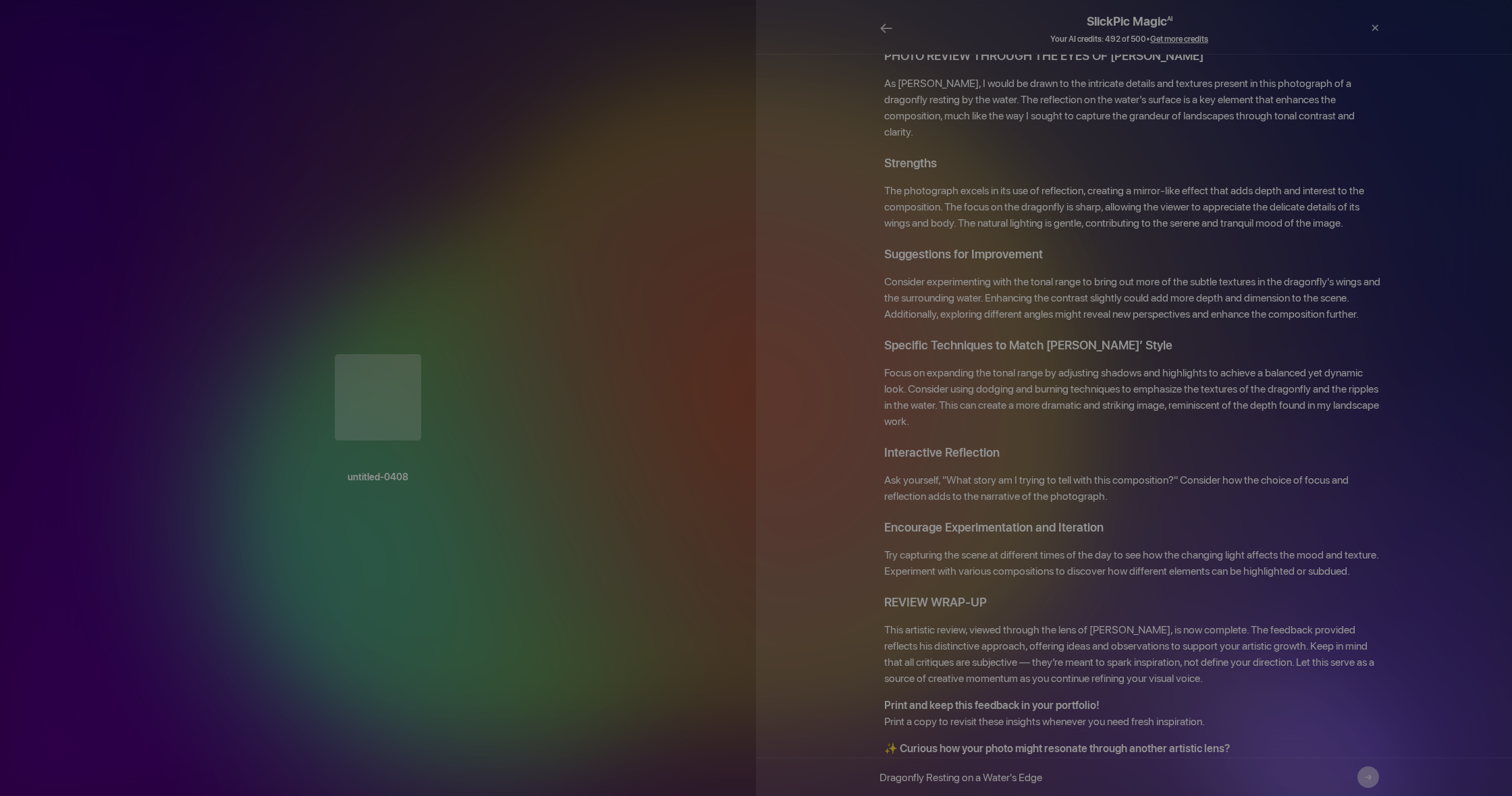
type input "Dragonfly Resting on a Water's Edge"
click at [1366, 779] on button "→" at bounding box center [1368, 777] width 22 height 22
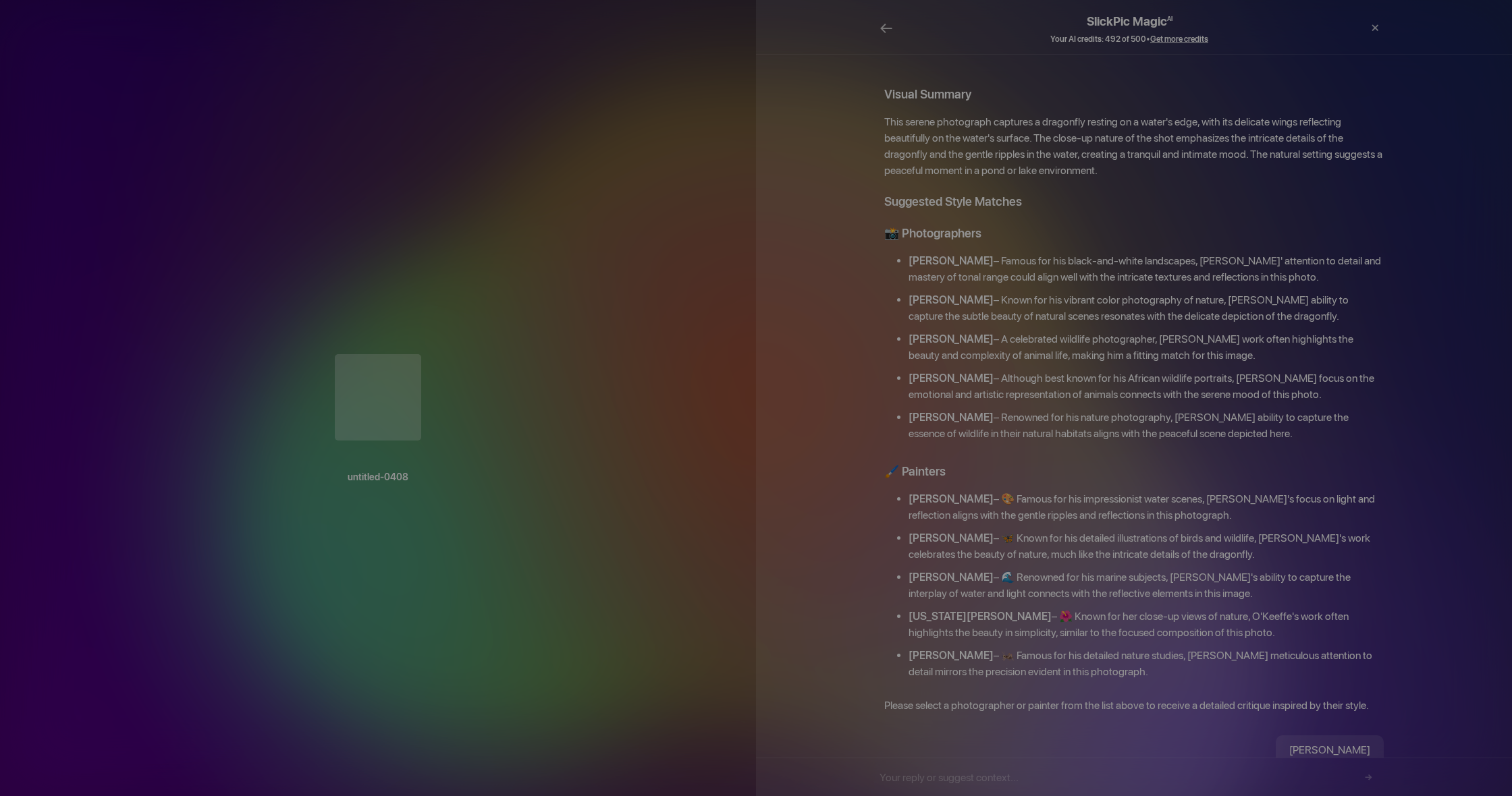
scroll to position [0, 0]
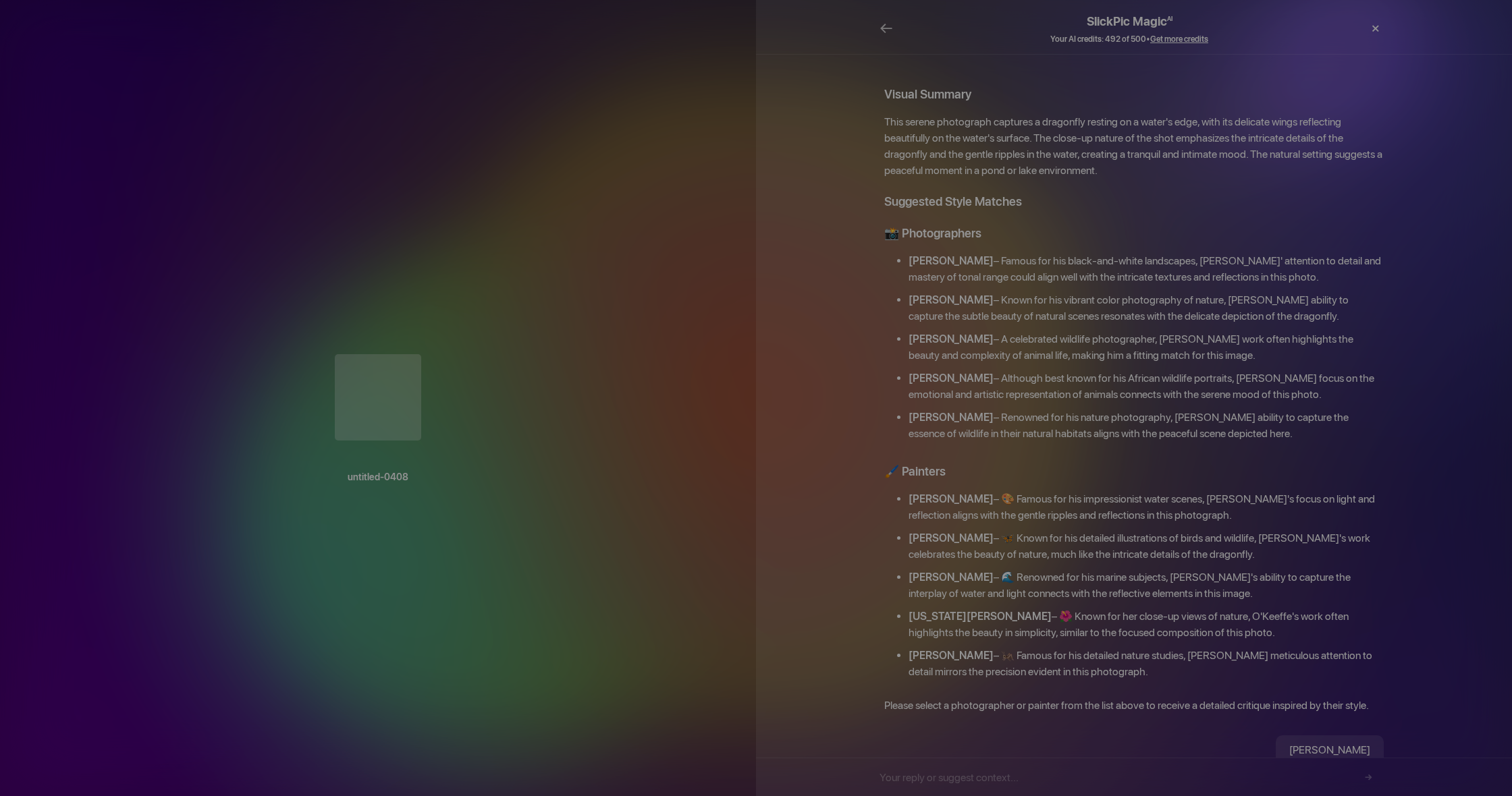
click at [1371, 28] on div "×" at bounding box center [1375, 28] width 40 height 27
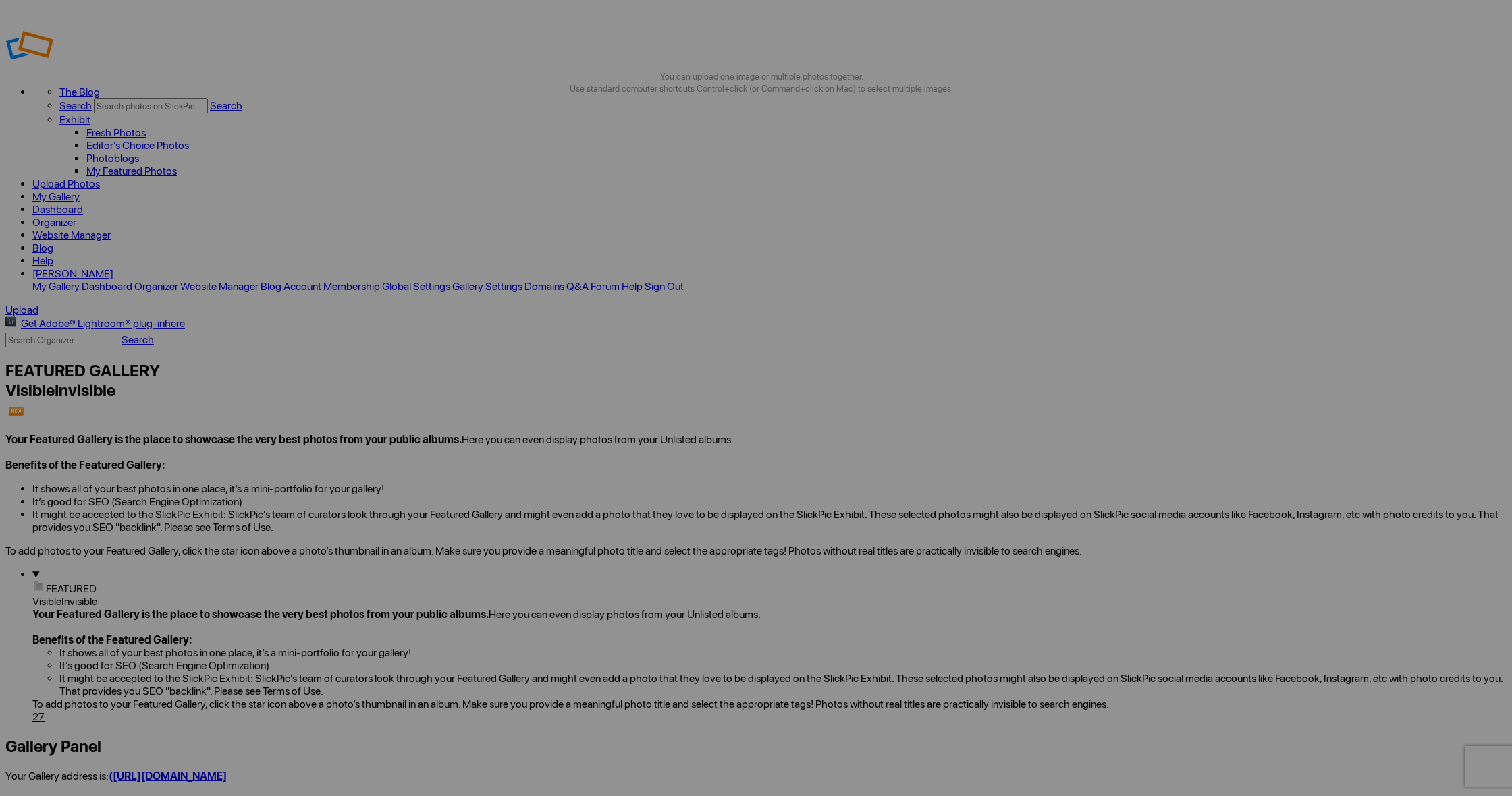
click at [111, 229] on link "Website Manager" at bounding box center [72, 235] width 79 height 13
